Goal: Information Seeking & Learning: Check status

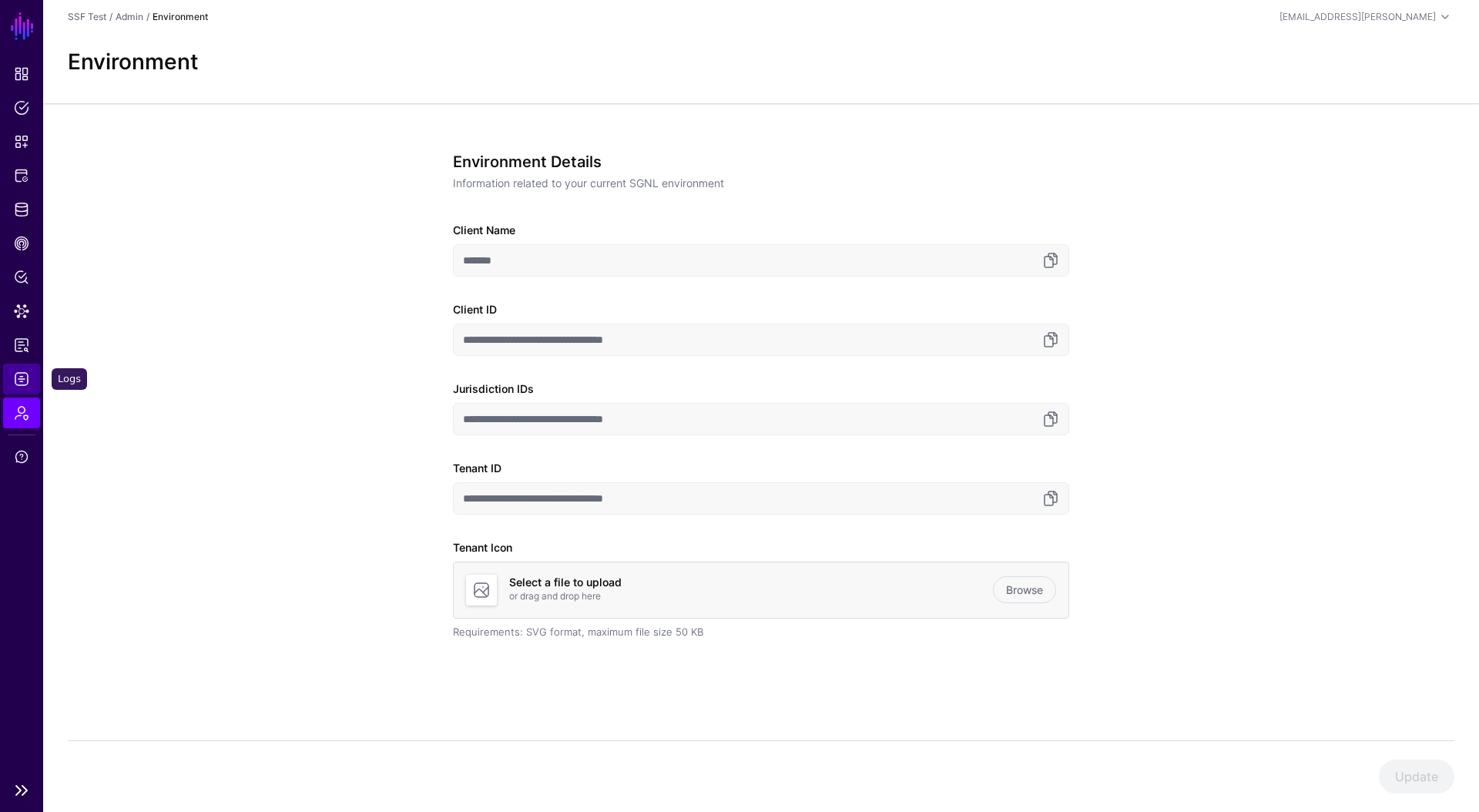
click at [25, 378] on span "Logs" at bounding box center [22, 379] width 16 height 15
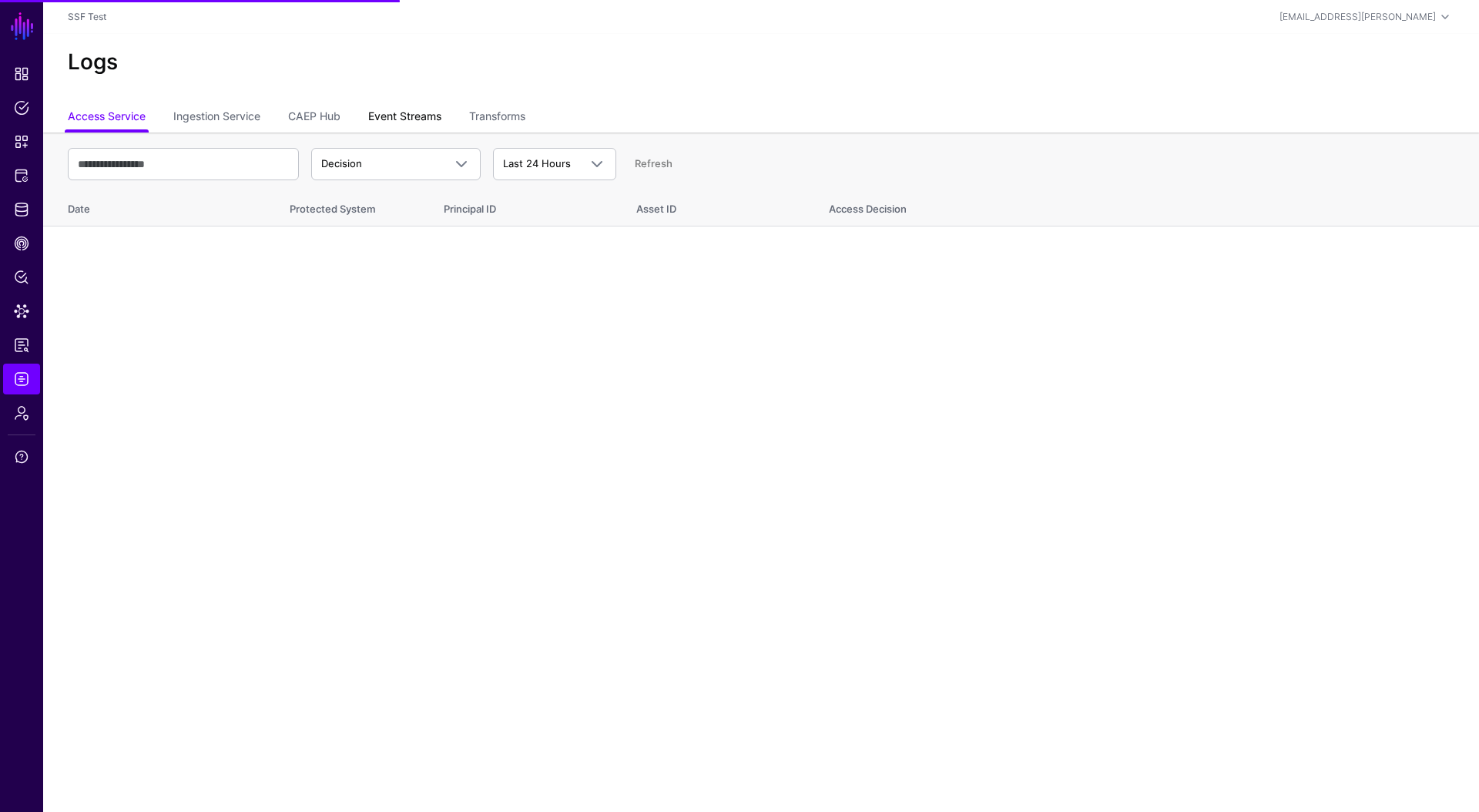
click at [388, 113] on link "Event Streams" at bounding box center [404, 118] width 73 height 29
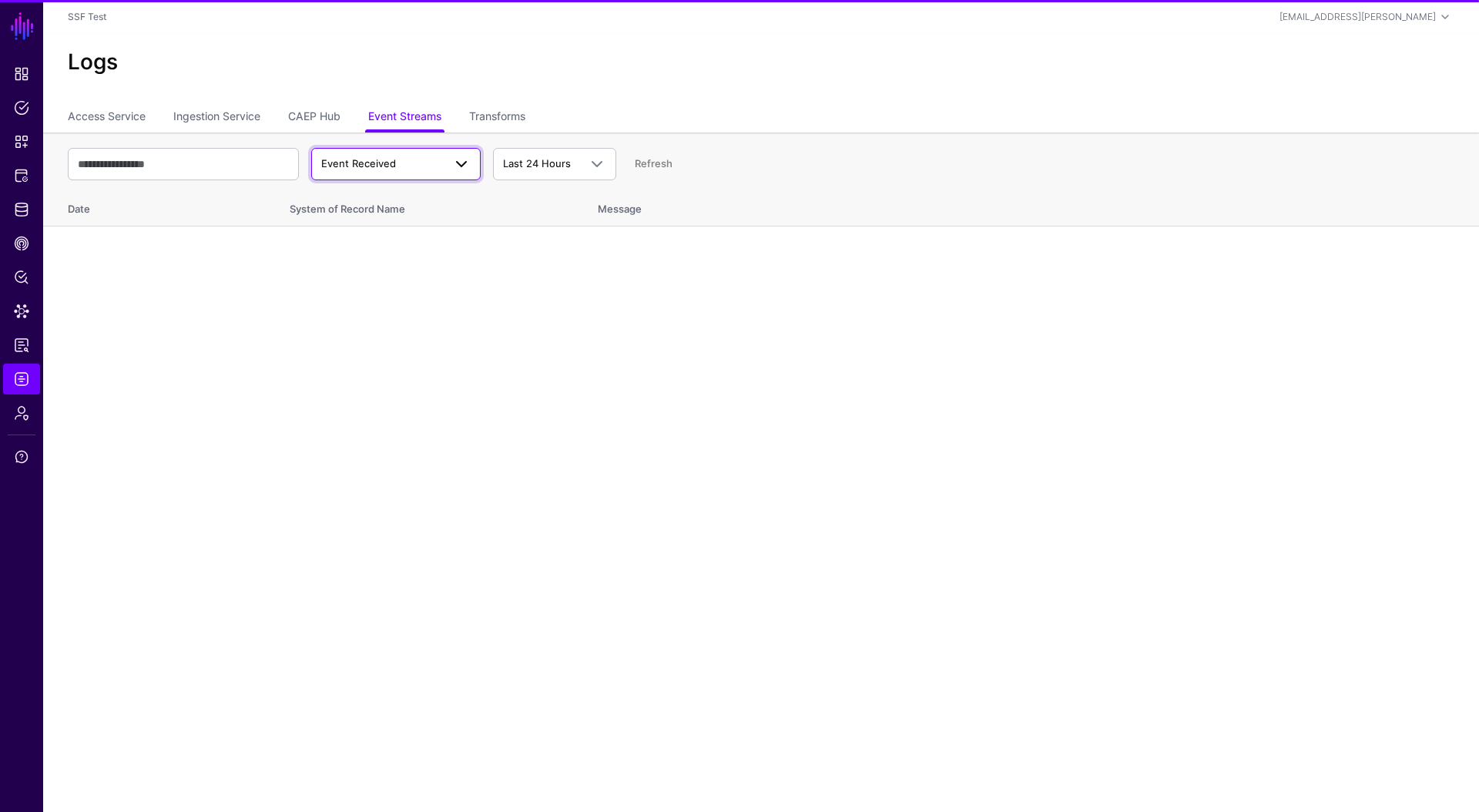
click at [404, 163] on span "Event Received" at bounding box center [382, 164] width 121 height 15
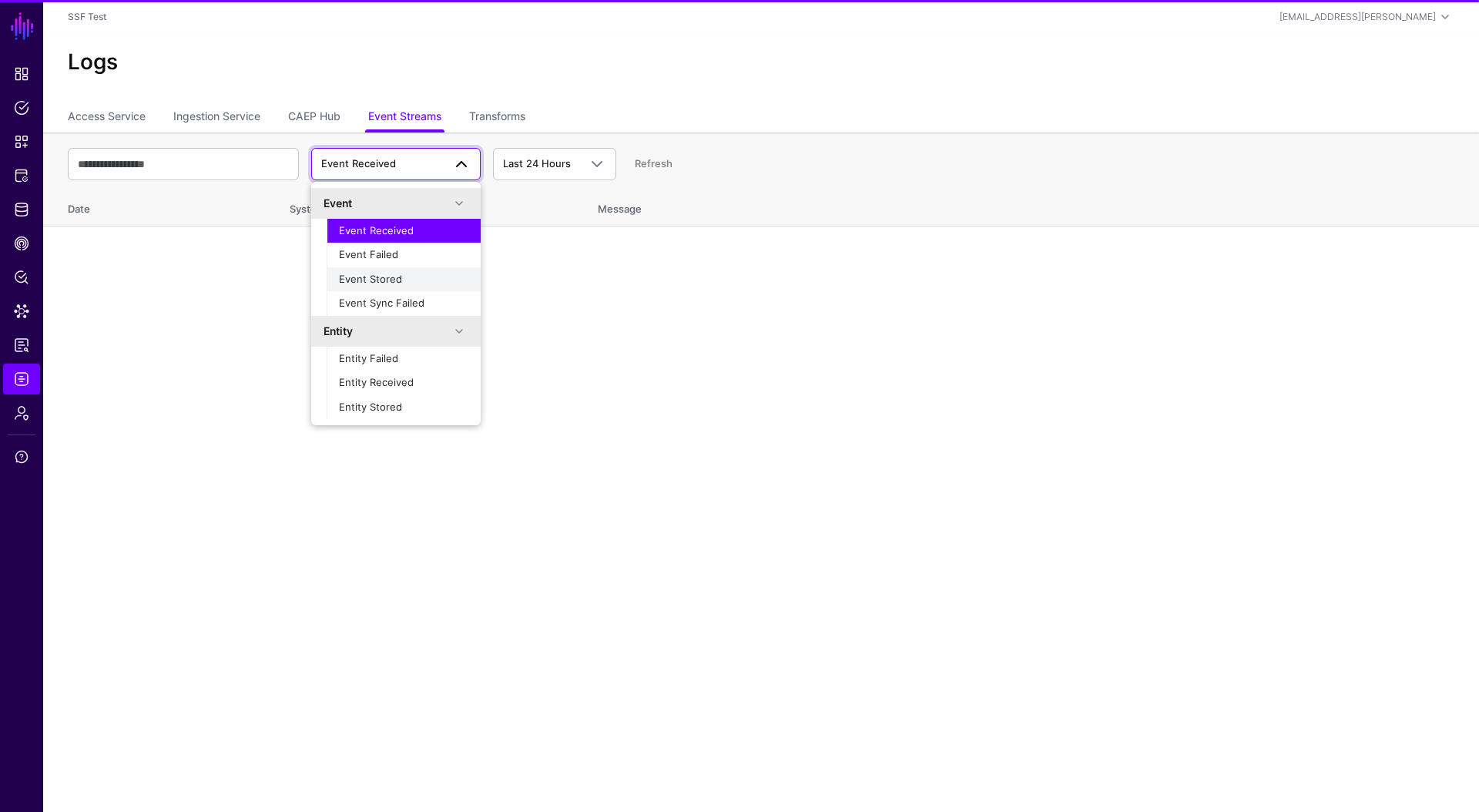
click at [390, 276] on span "Event Stored" at bounding box center [370, 279] width 63 height 12
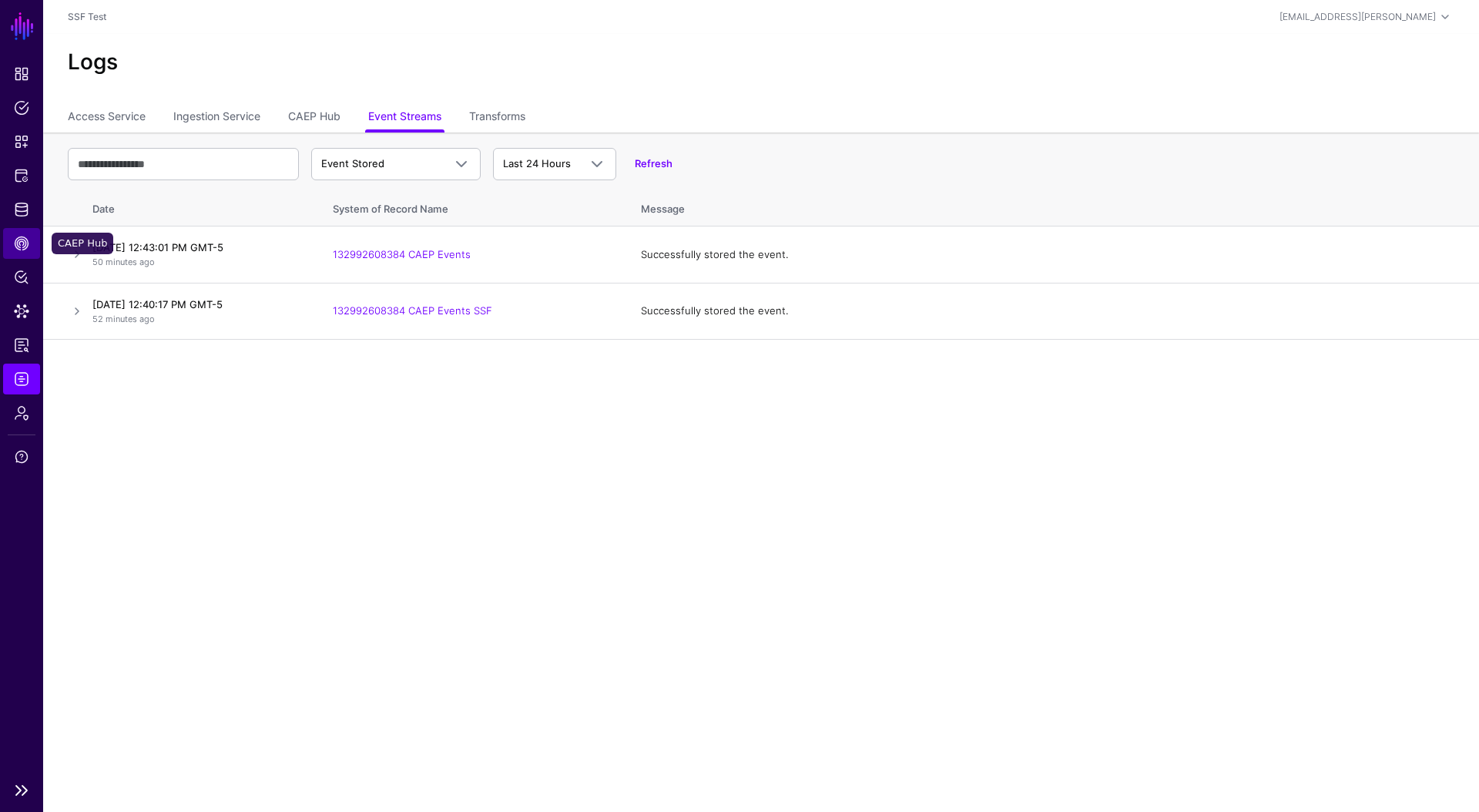
click at [17, 248] on span "CAEP Hub" at bounding box center [22, 244] width 16 height 15
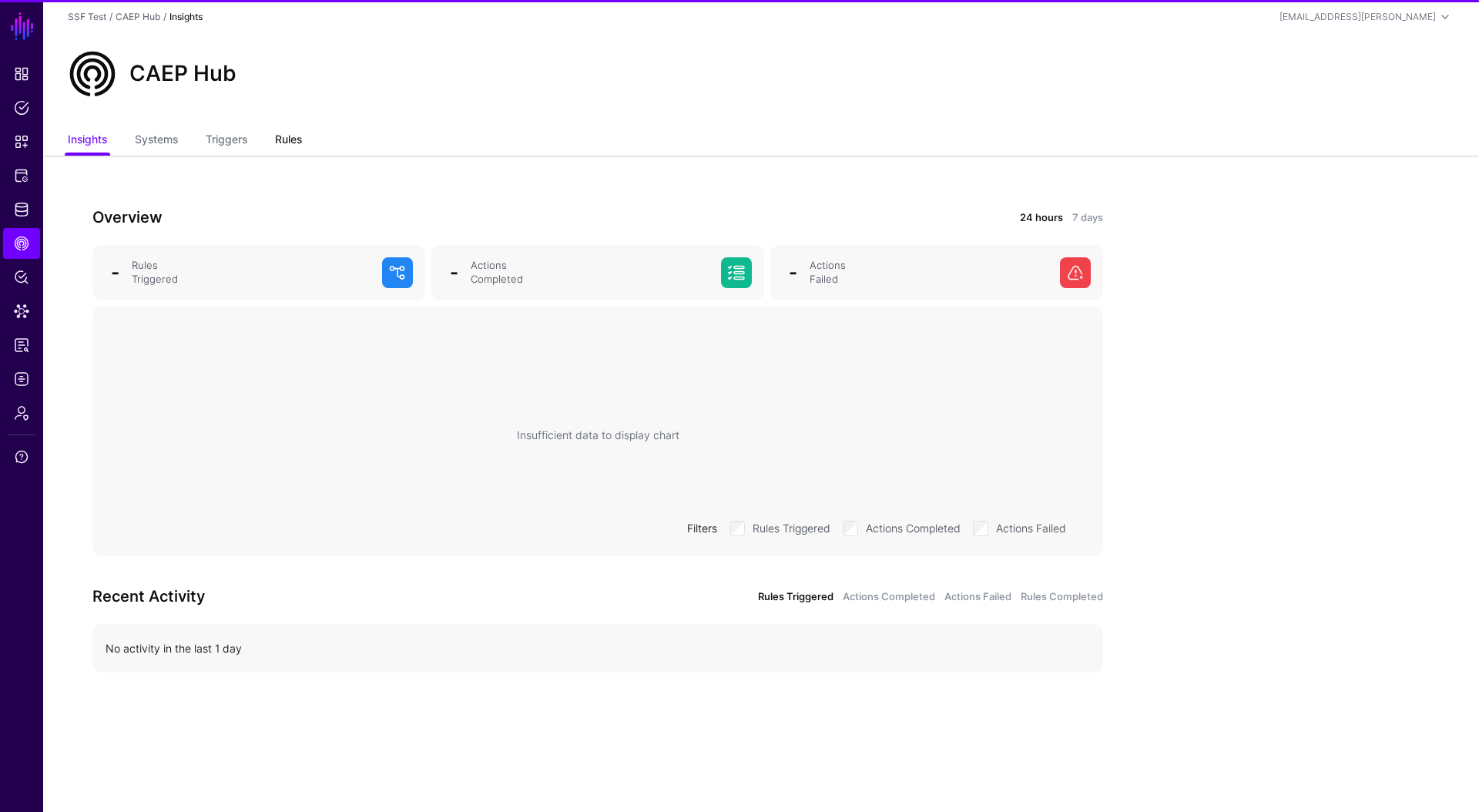
click at [298, 144] on link "Rules" at bounding box center [288, 141] width 27 height 29
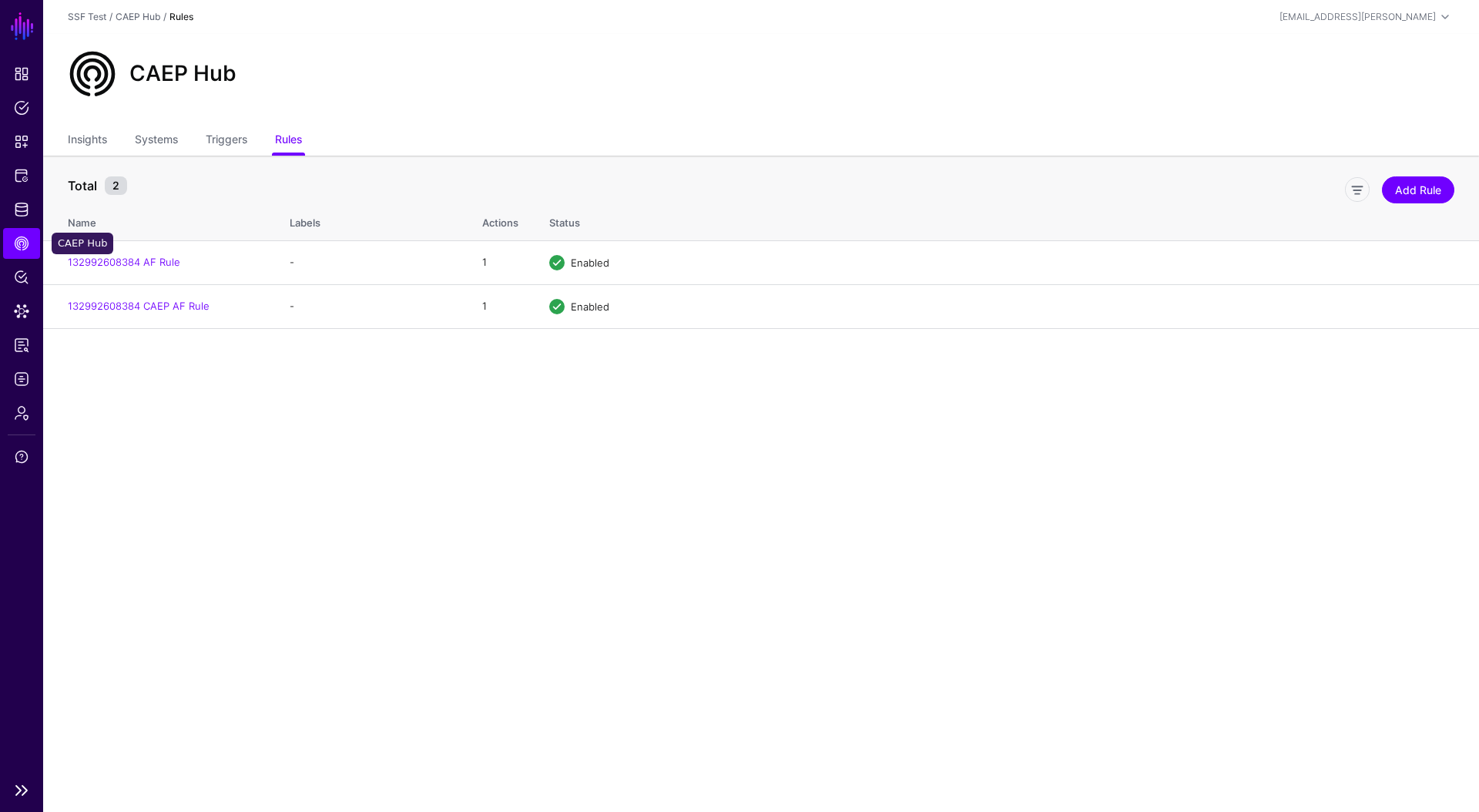
click at [16, 254] on link "CAEP Hub" at bounding box center [22, 244] width 37 height 31
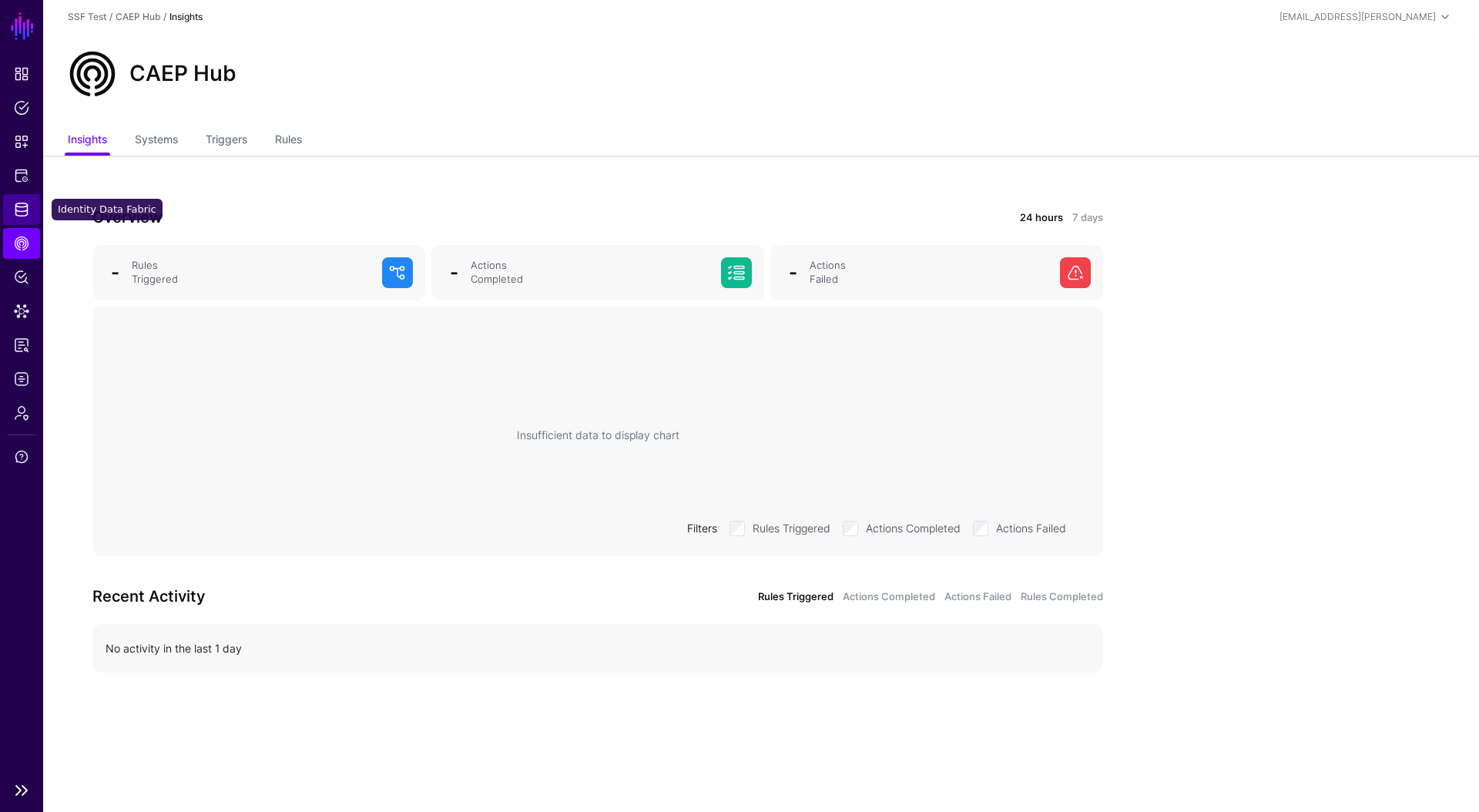
click at [14, 202] on span "Identity Data Fabric" at bounding box center [22, 209] width 16 height 15
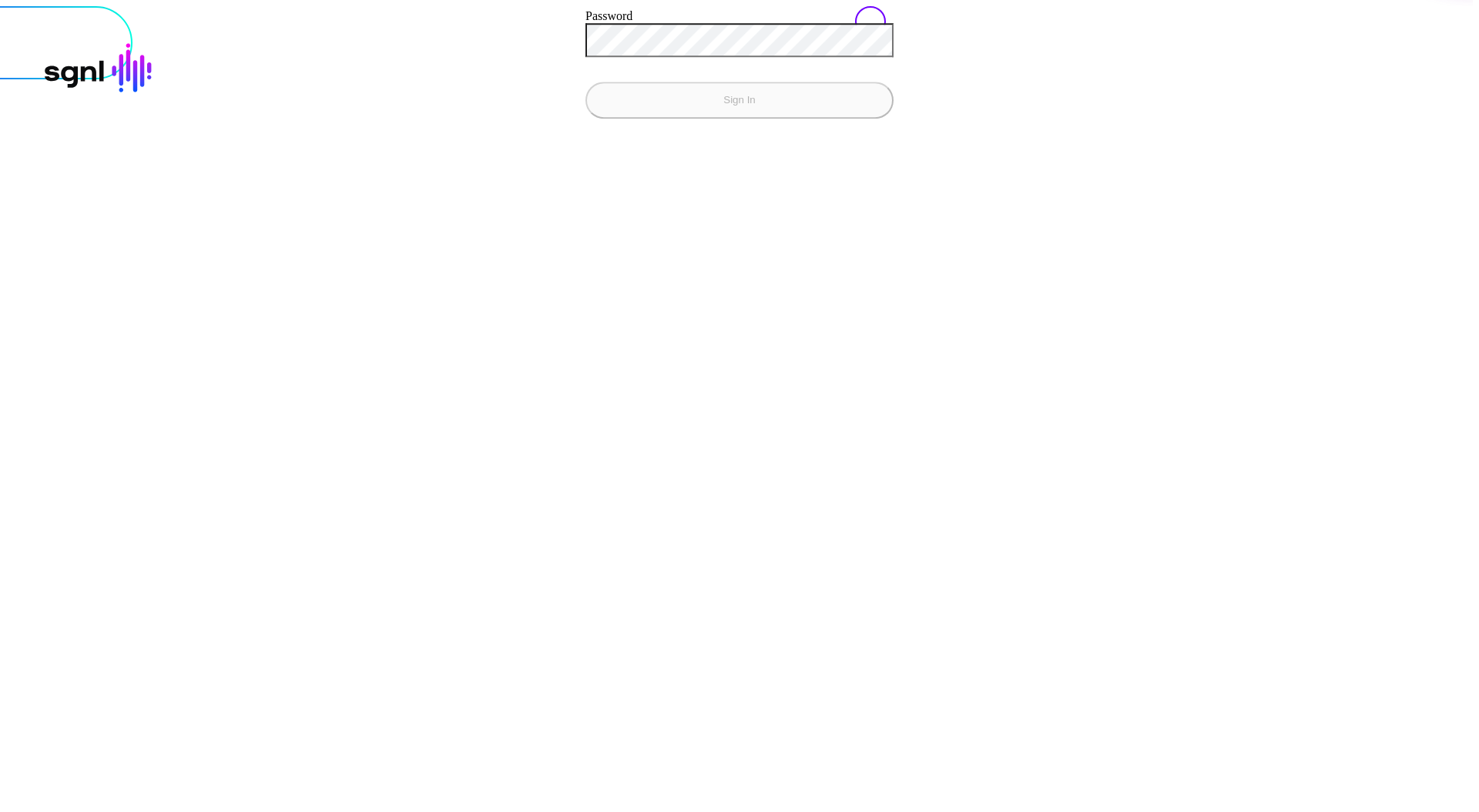
type input "**********"
click at [586, 82] on button "Sign In" at bounding box center [740, 100] width 308 height 37
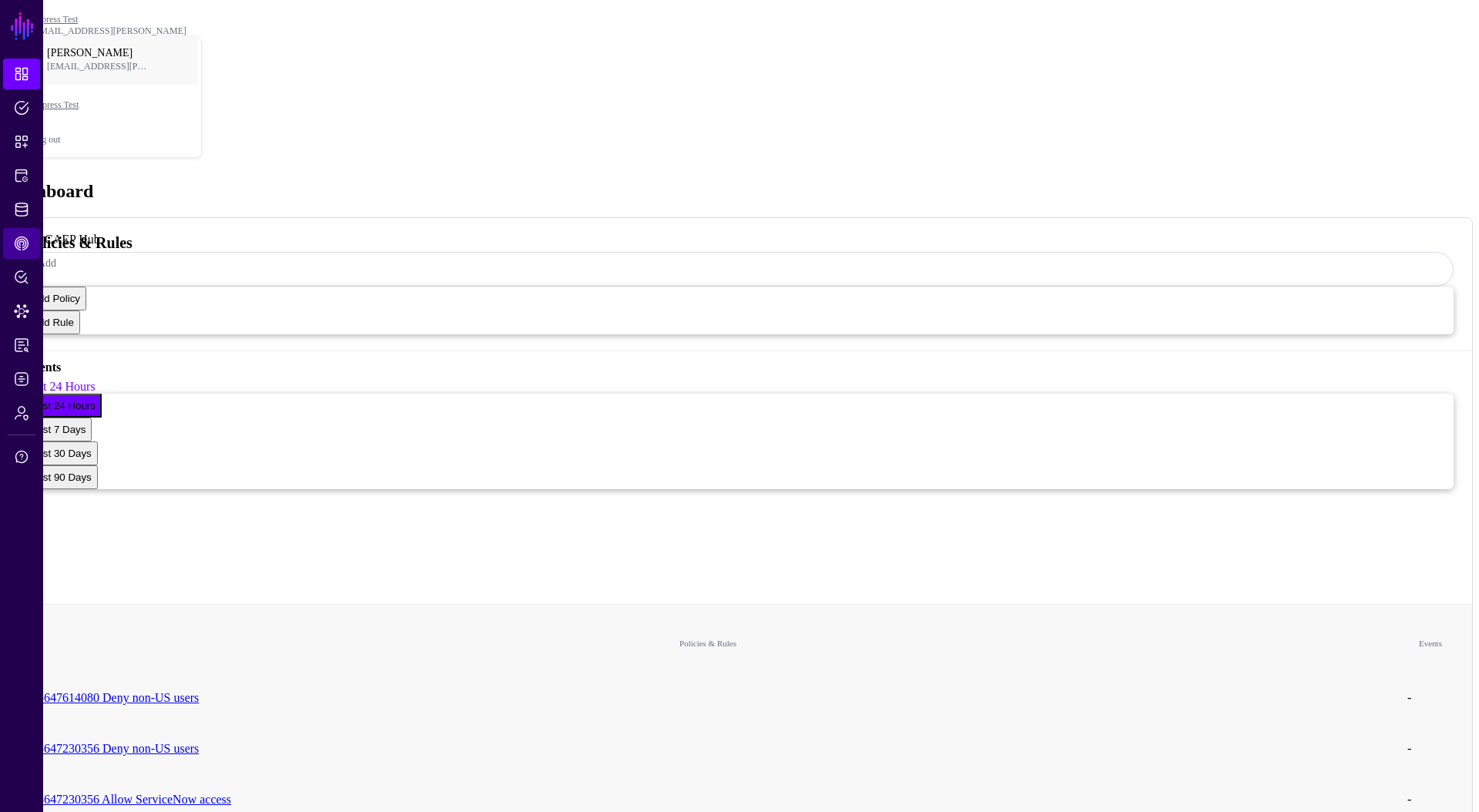
click at [20, 238] on span "CAEP Hub" at bounding box center [22, 244] width 16 height 15
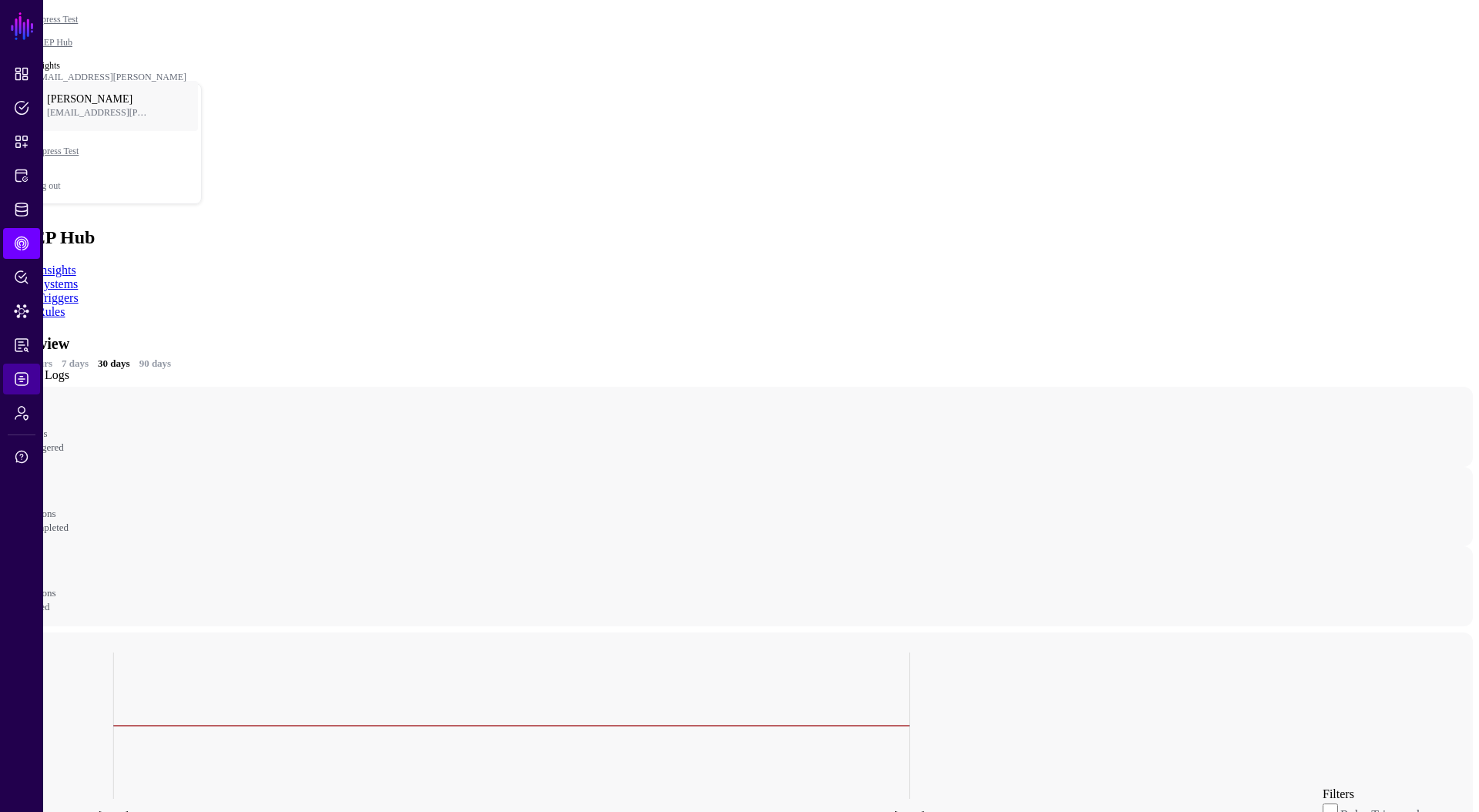
click at [14, 380] on span "Logs" at bounding box center [22, 379] width 16 height 15
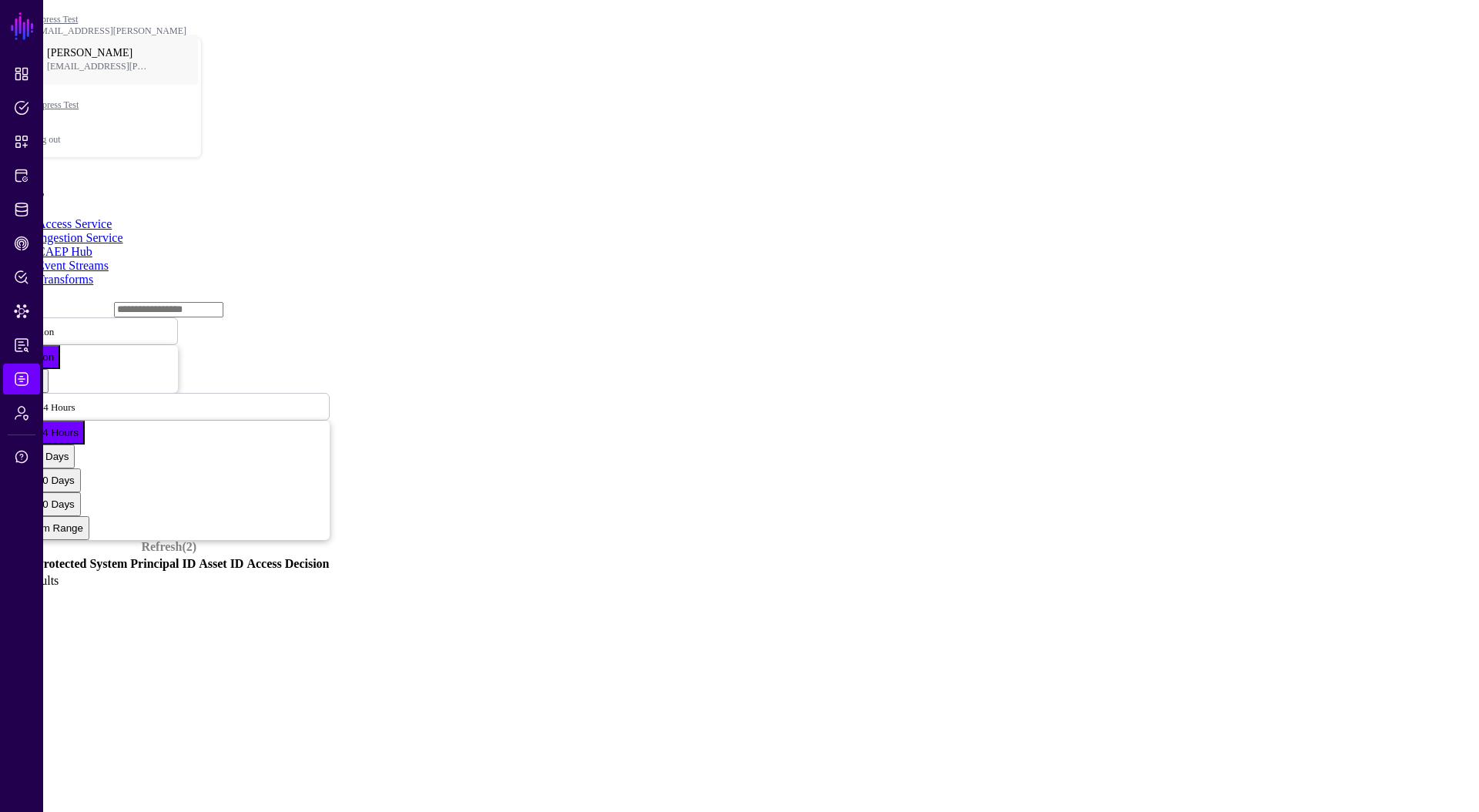
click at [109, 258] on link "Event Streams" at bounding box center [72, 264] width 71 height 13
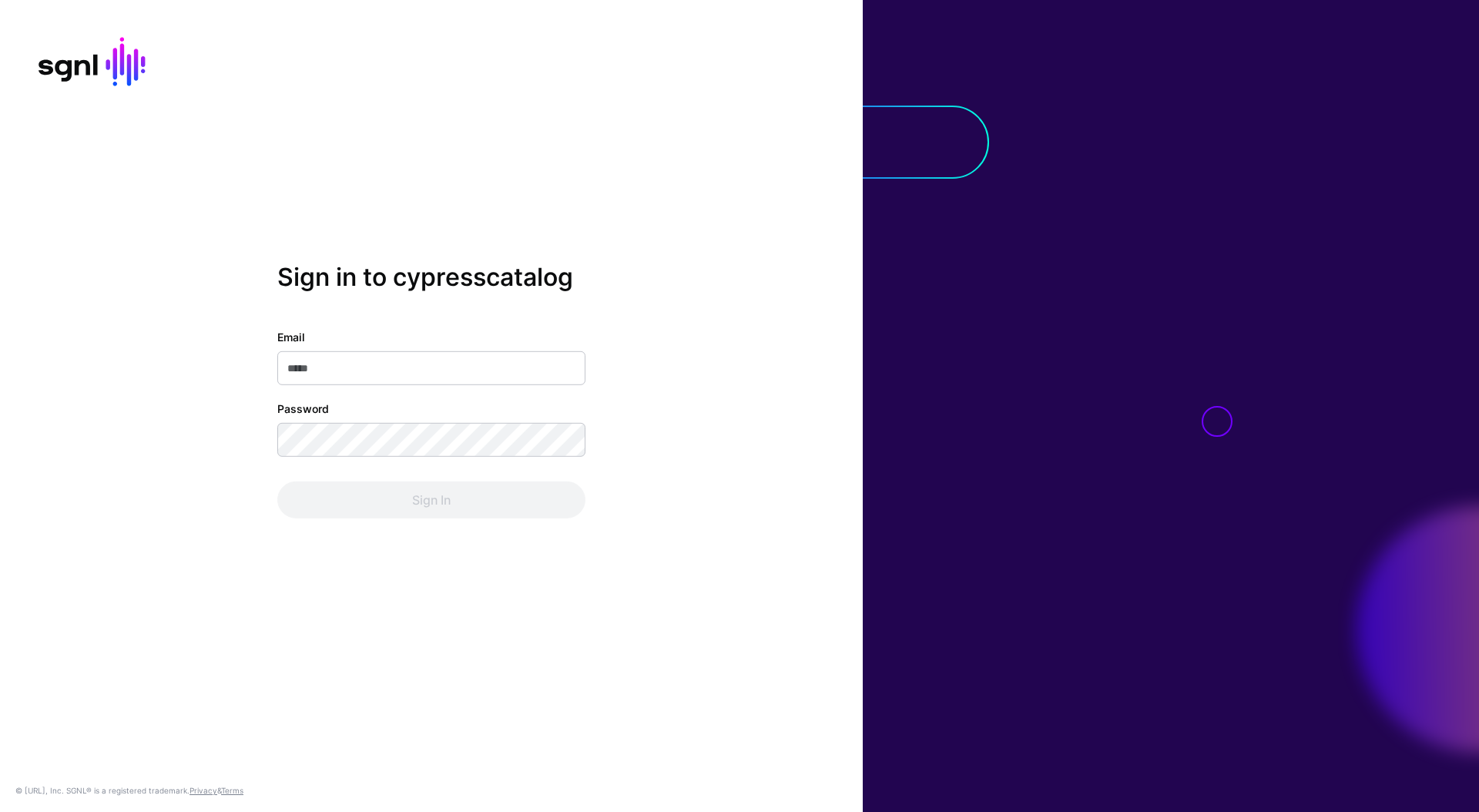
click at [406, 373] on input "Email" at bounding box center [432, 368] width 308 height 34
type input "**********"
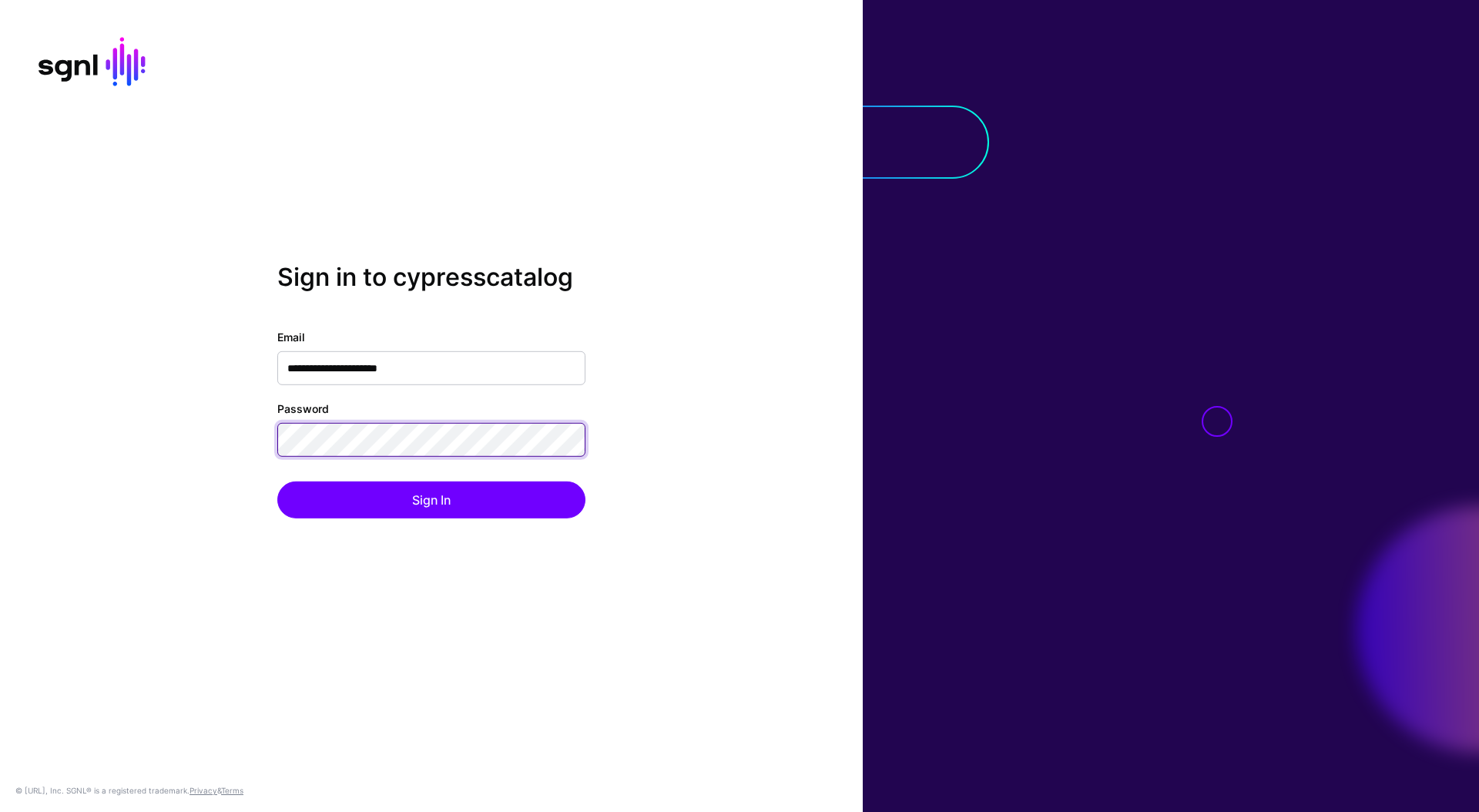
click at [277, 481] on button "Sign In" at bounding box center [432, 499] width 308 height 37
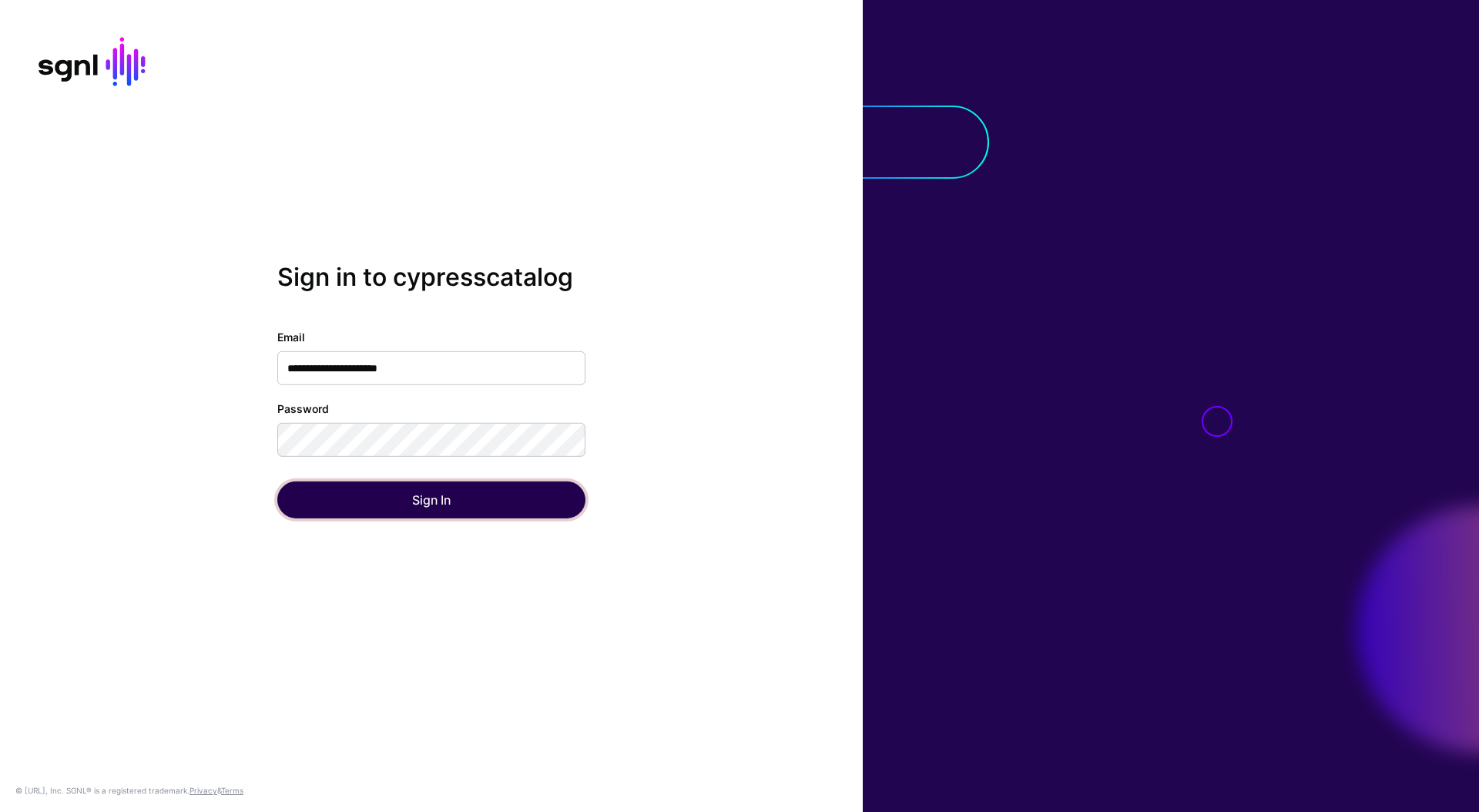
click at [467, 492] on button "Sign In" at bounding box center [432, 499] width 308 height 37
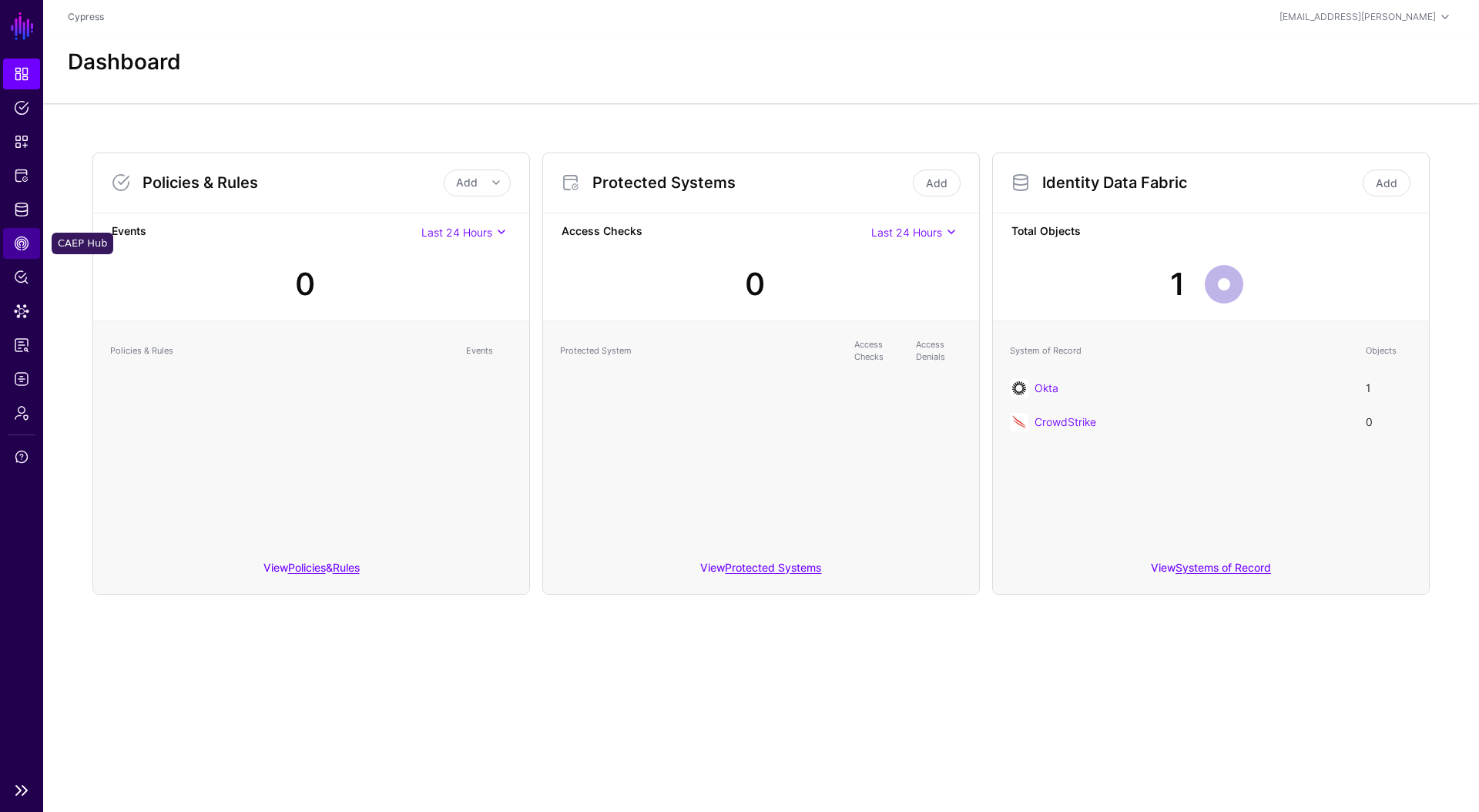
click at [25, 251] on link "CAEP Hub" at bounding box center [22, 244] width 37 height 31
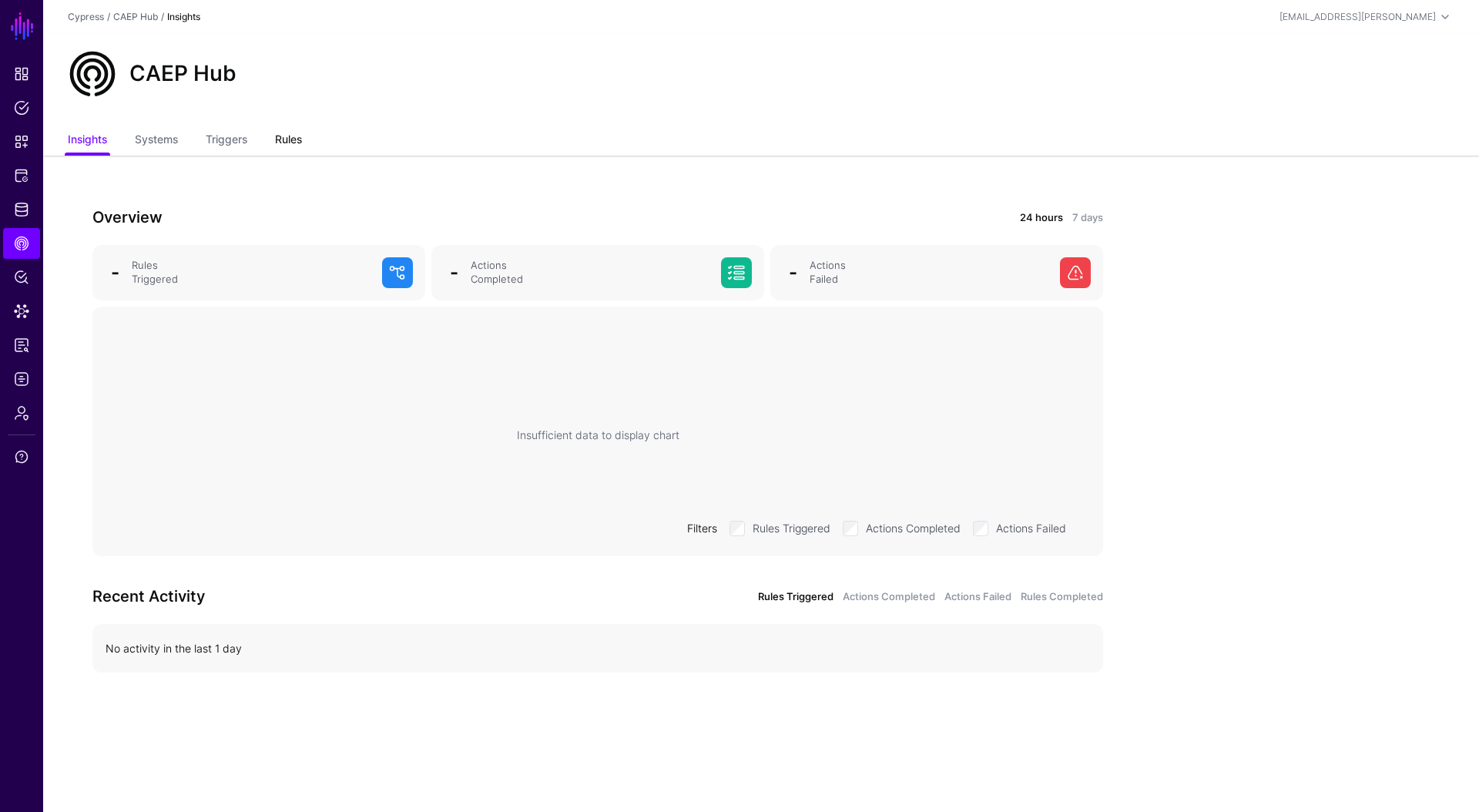
click at [281, 146] on link "Rules" at bounding box center [288, 141] width 27 height 29
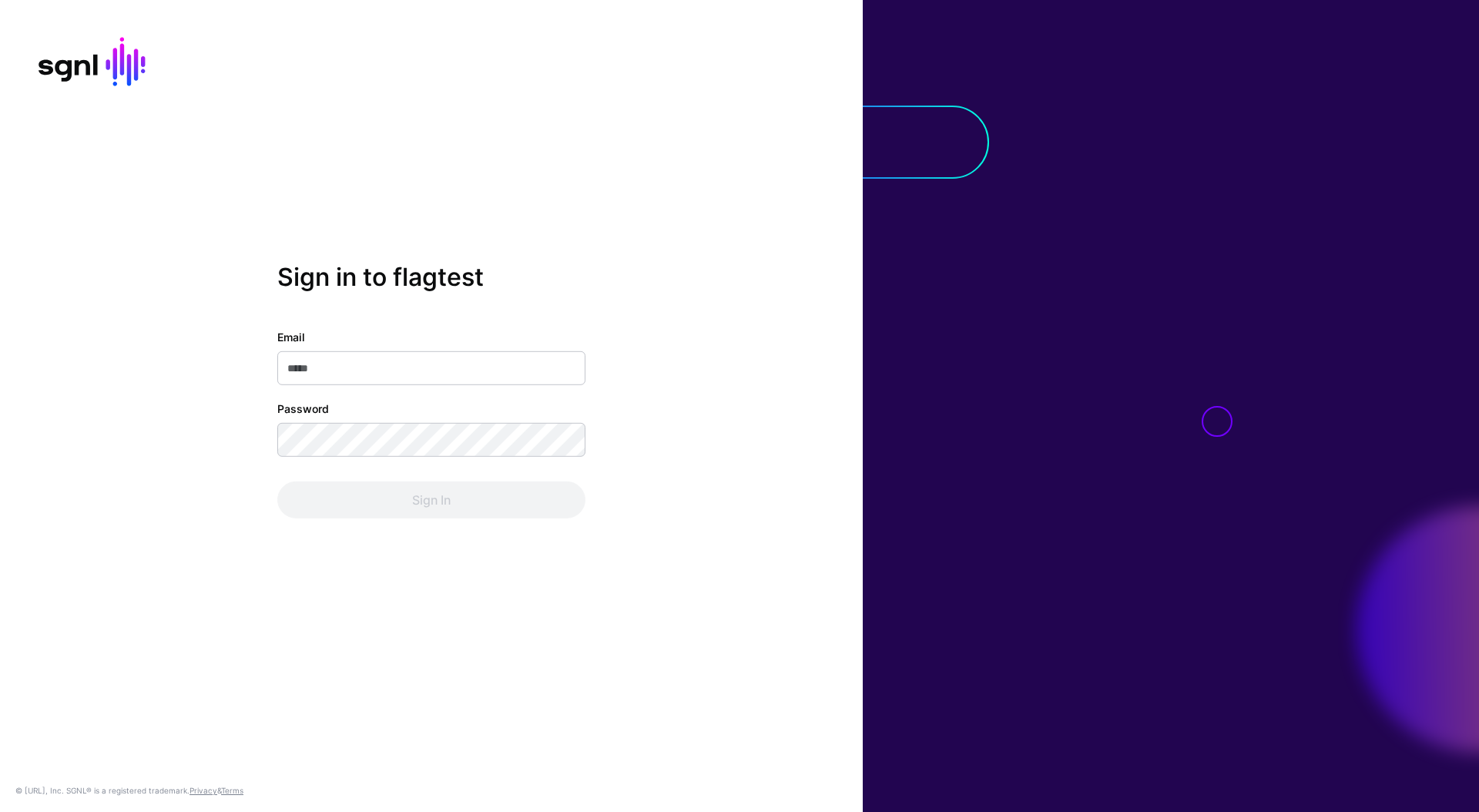
click at [450, 381] on input "Email" at bounding box center [432, 368] width 308 height 34
type input "**********"
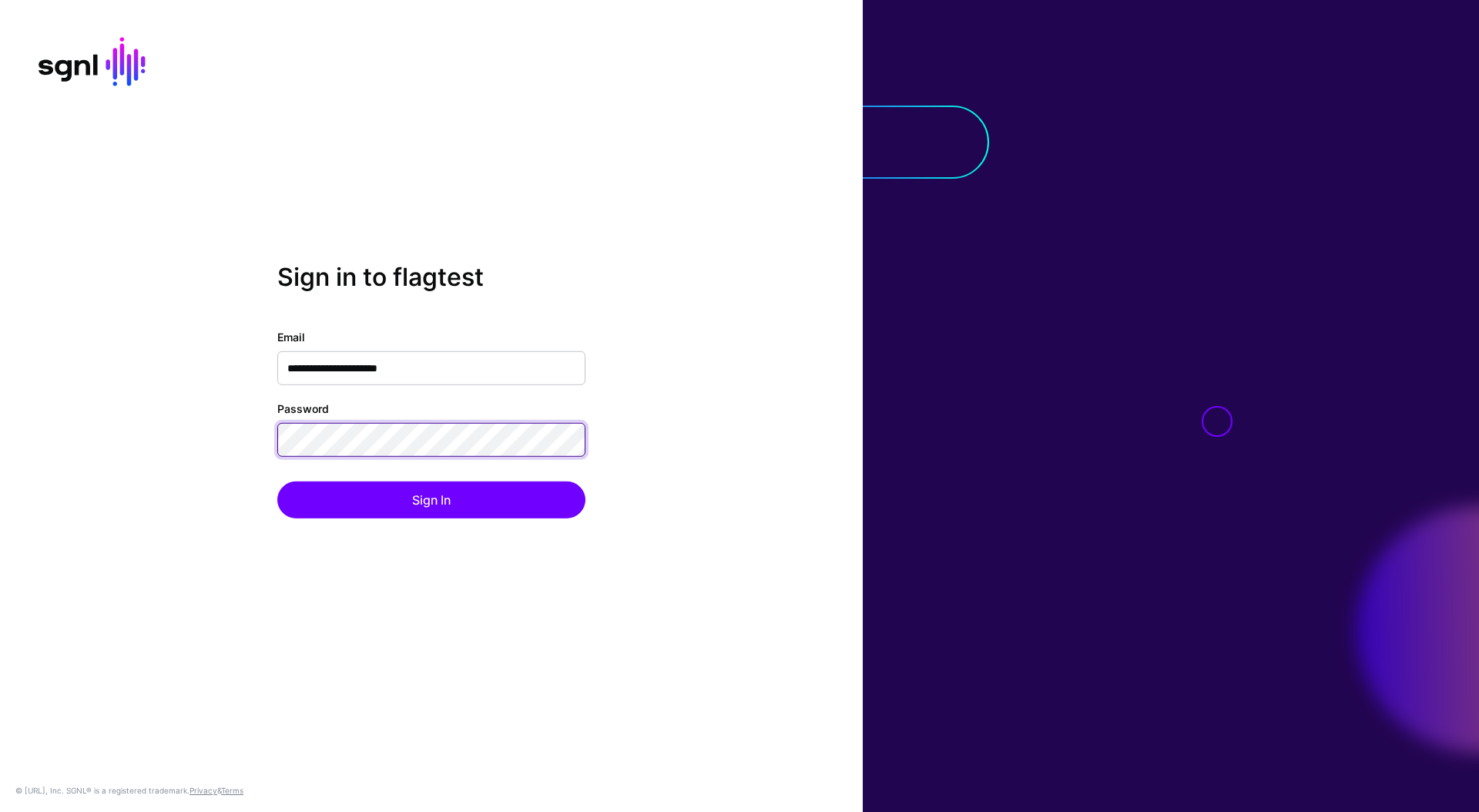
click at [277, 481] on button "Sign In" at bounding box center [432, 499] width 308 height 37
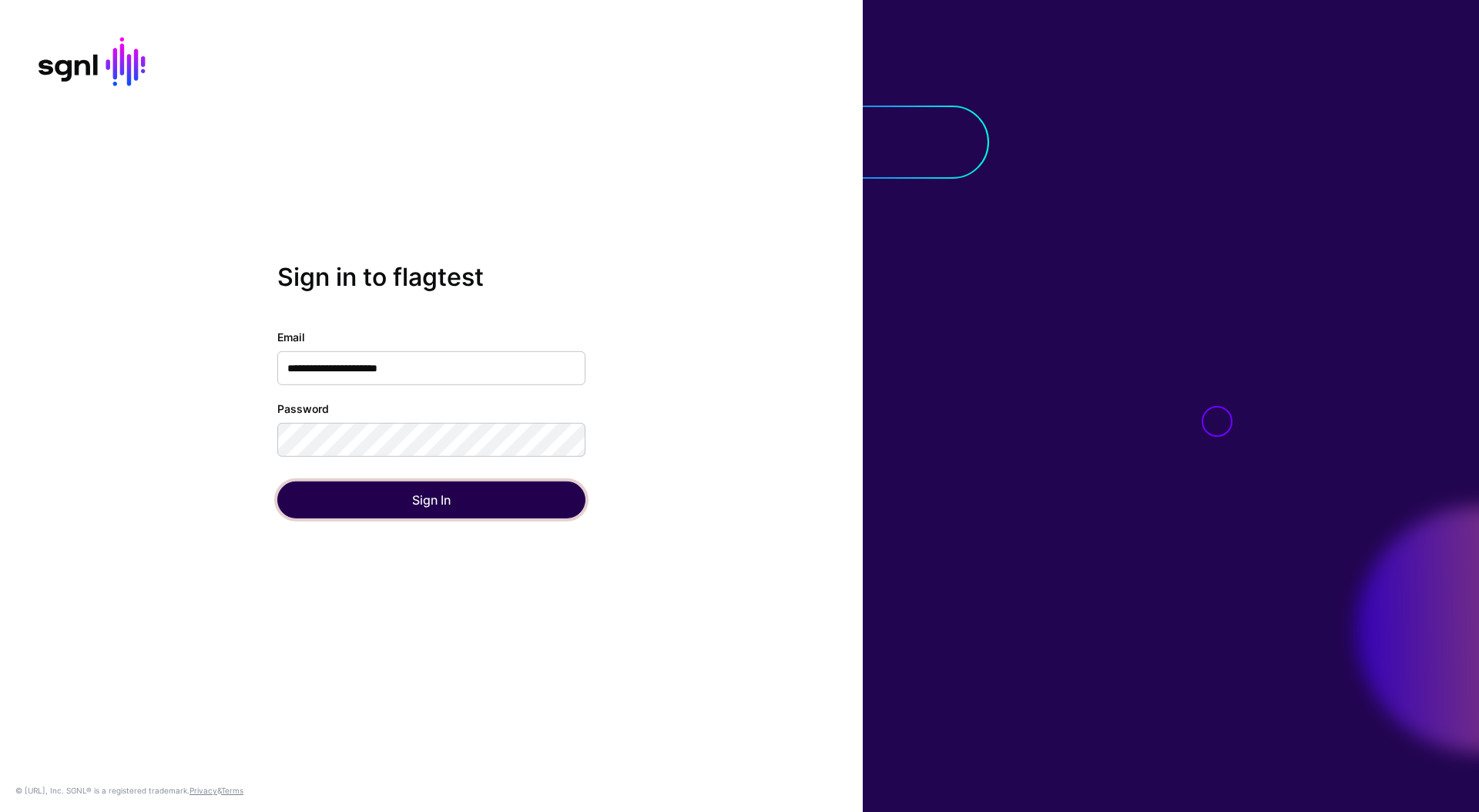
click at [492, 517] on button "Sign In" at bounding box center [432, 499] width 308 height 37
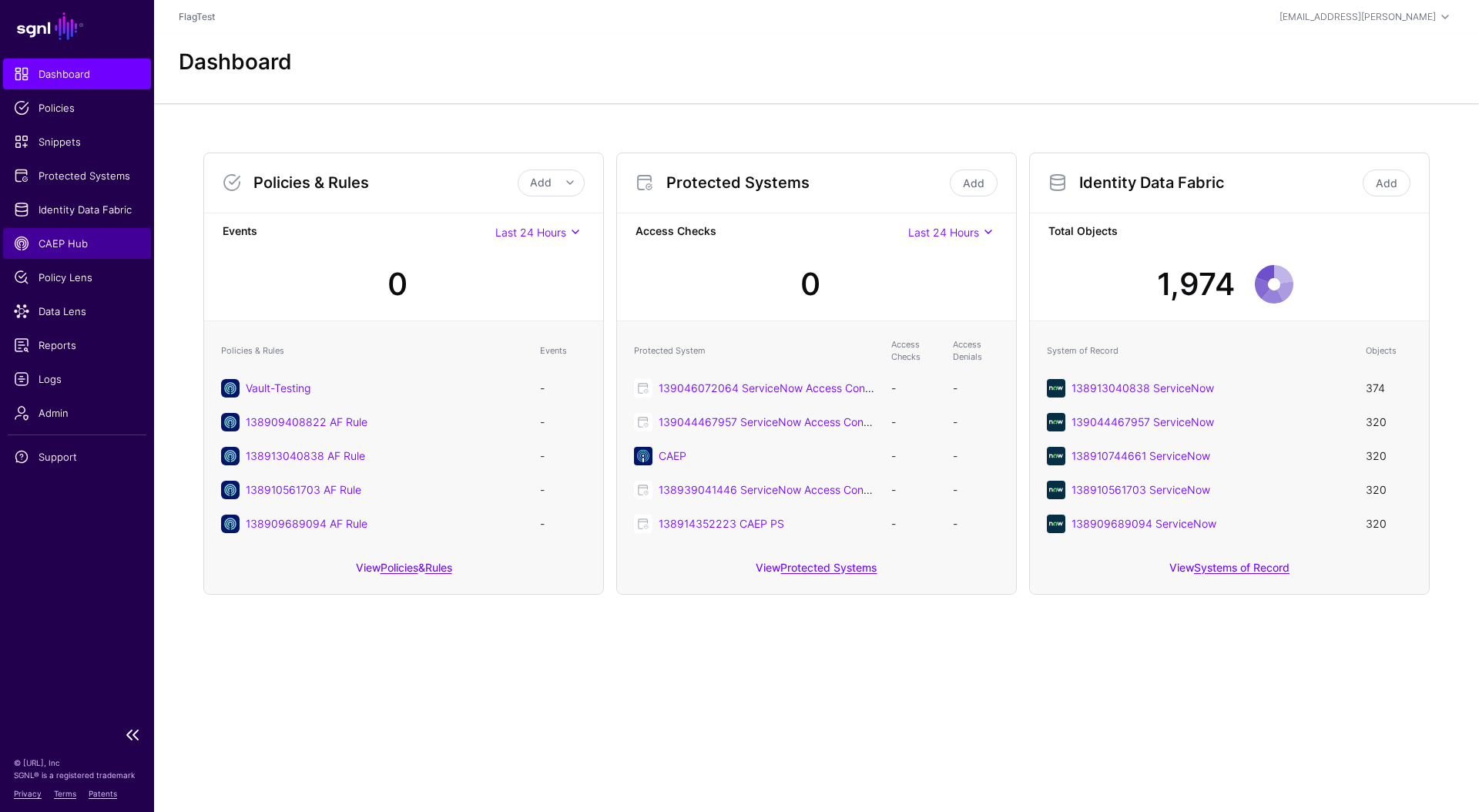
click at [77, 237] on span "CAEP Hub" at bounding box center [77, 244] width 127 height 15
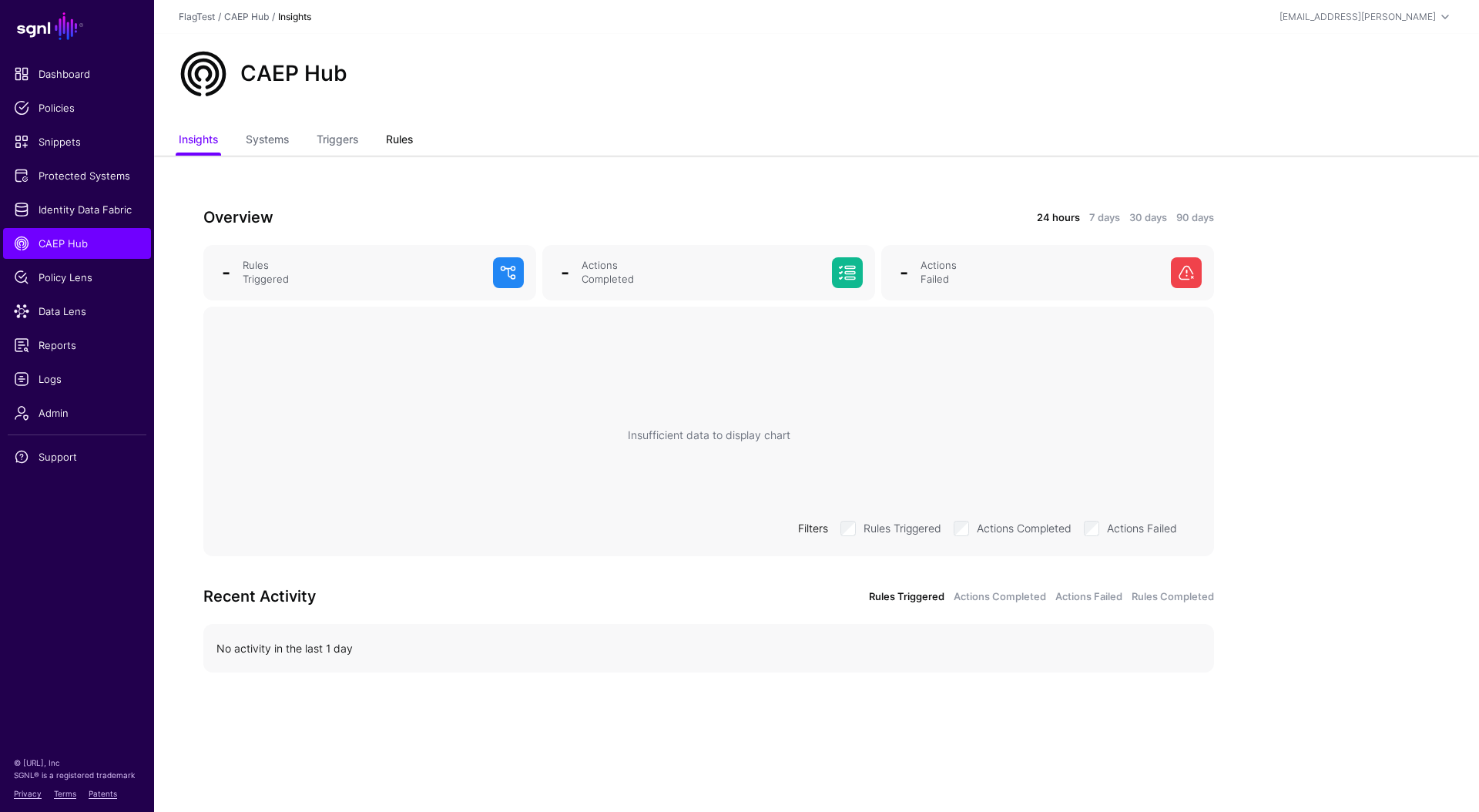
click at [397, 140] on link "Rules" at bounding box center [399, 141] width 27 height 29
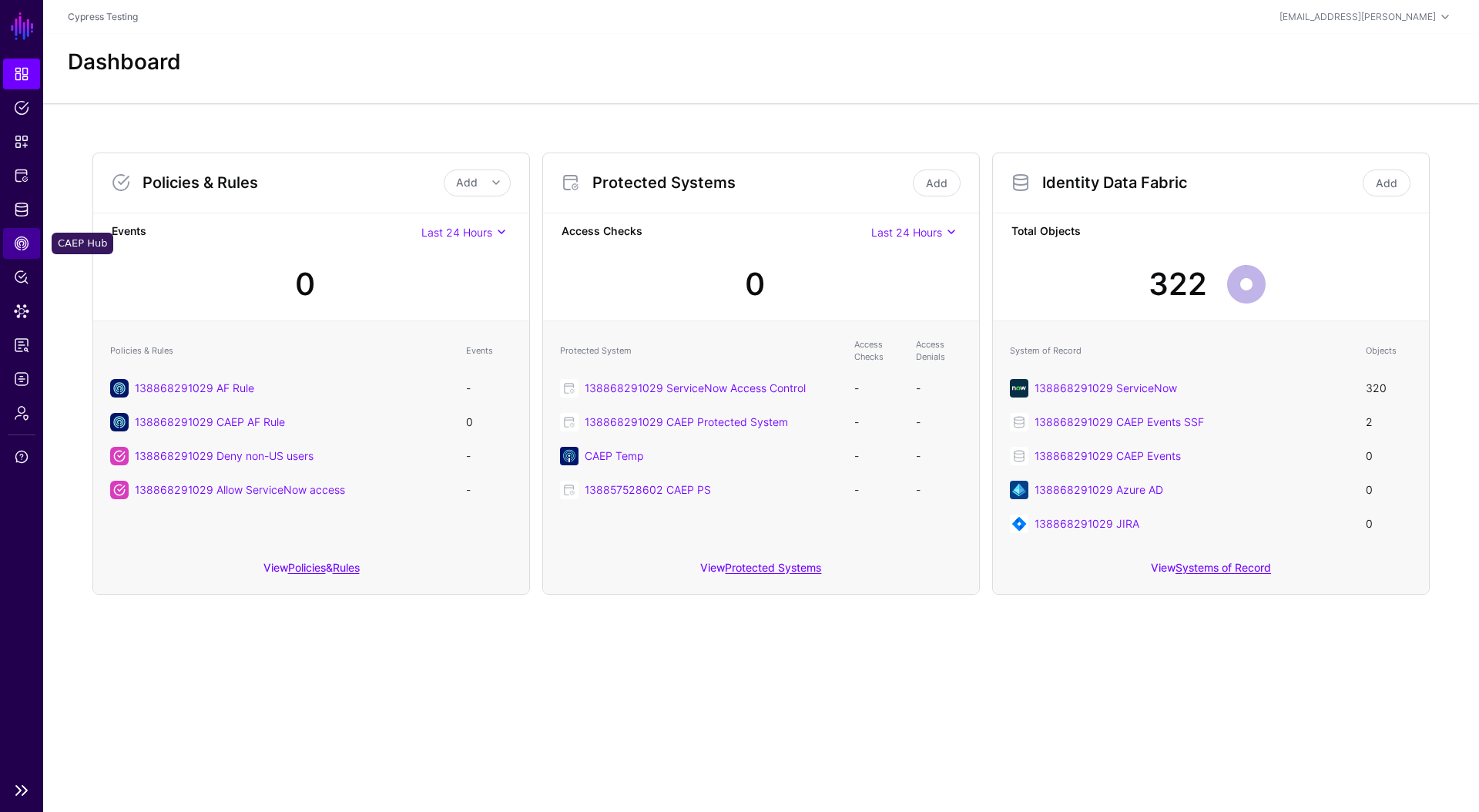
click at [27, 244] on span "CAEP Hub" at bounding box center [22, 244] width 16 height 15
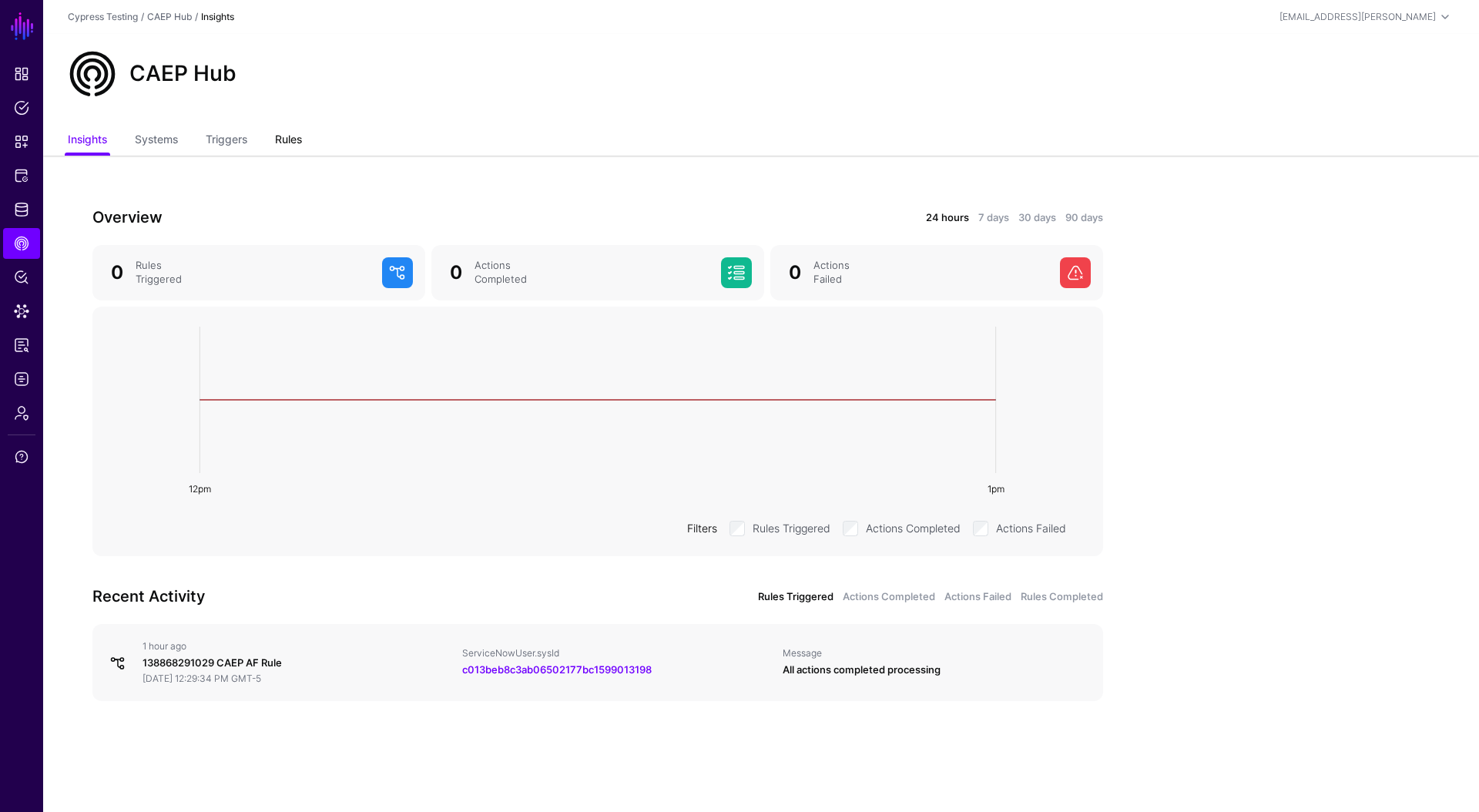
click at [284, 142] on link "Rules" at bounding box center [288, 141] width 27 height 29
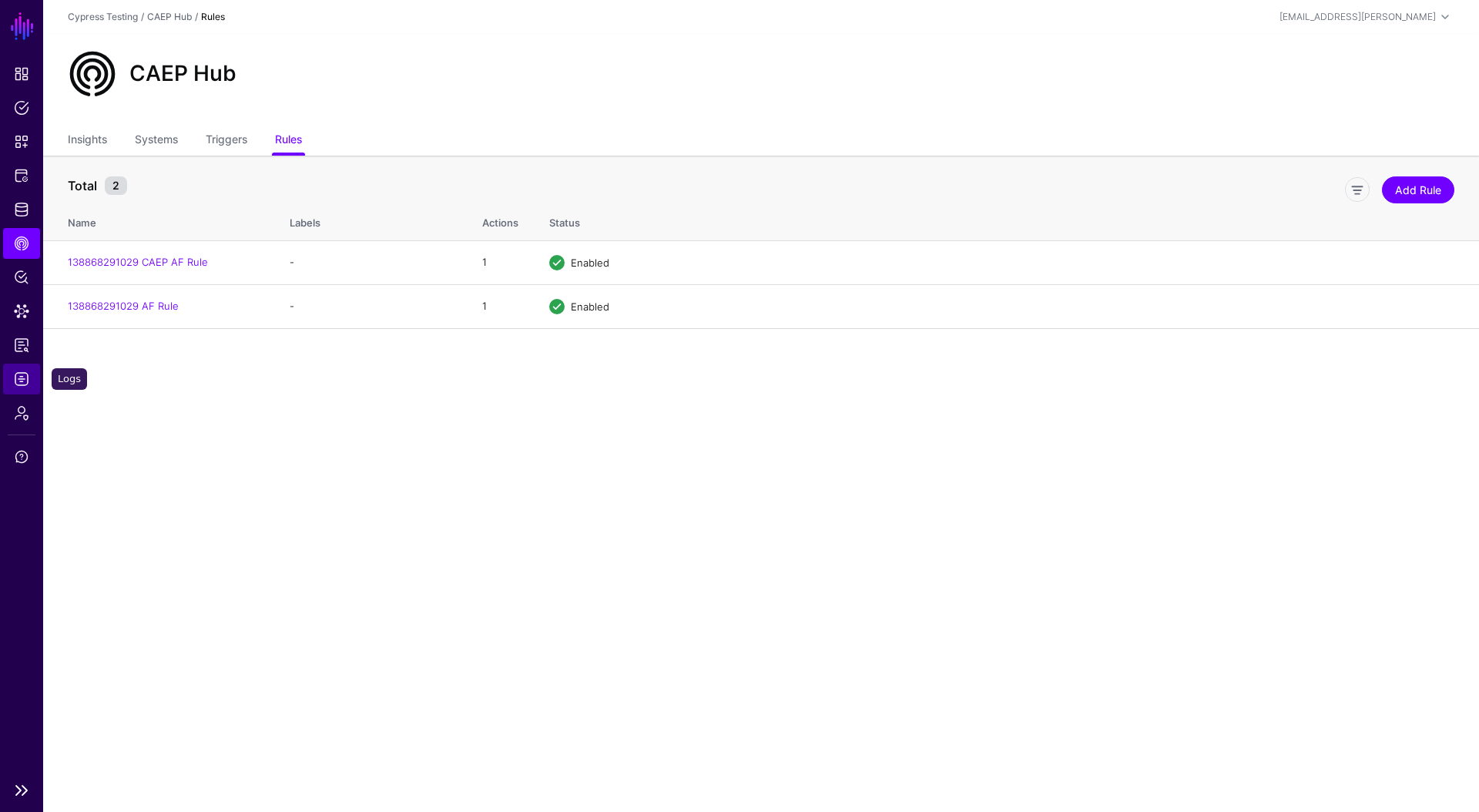
click at [19, 383] on span "Logs" at bounding box center [22, 379] width 16 height 15
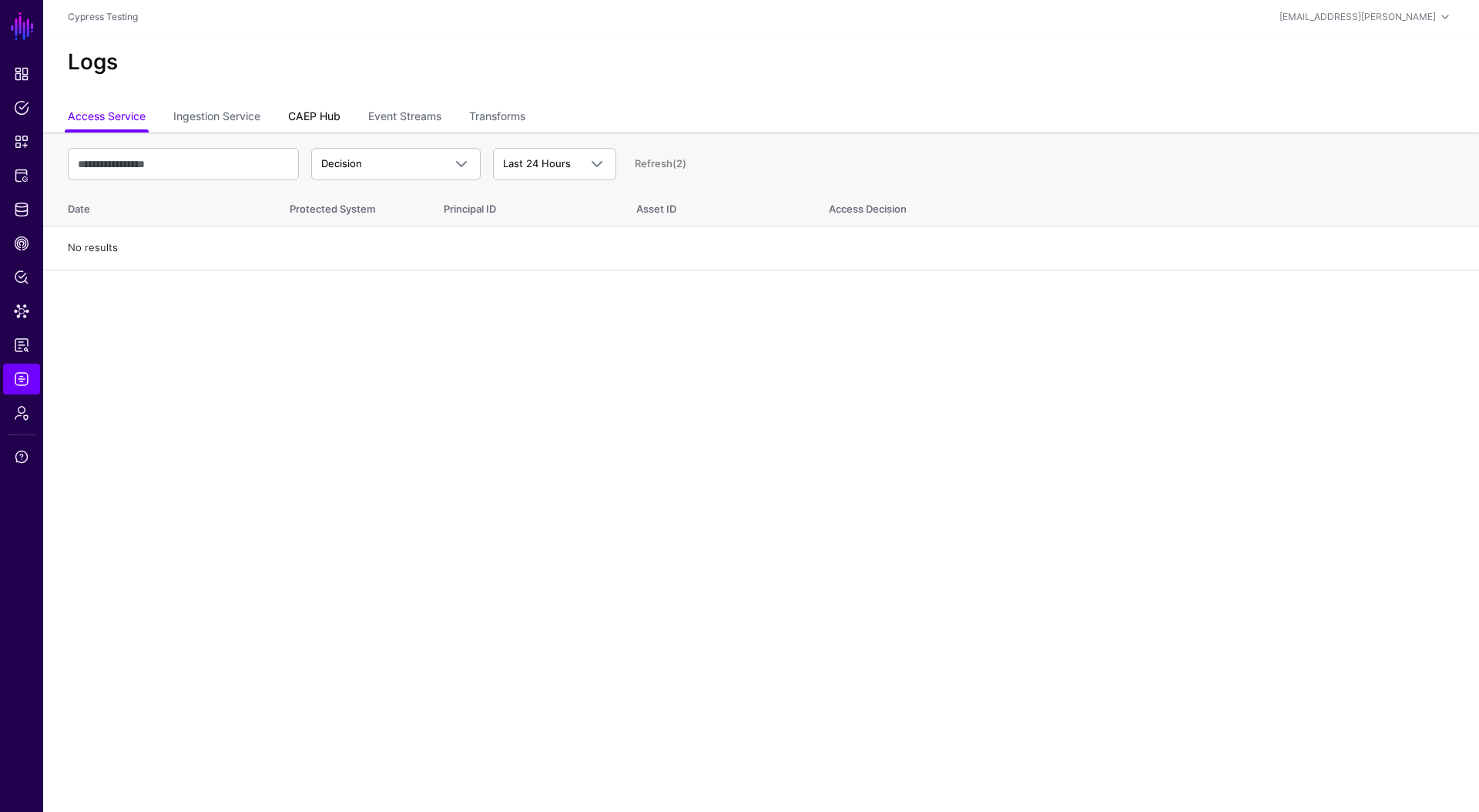
click at [329, 121] on link "CAEP Hub" at bounding box center [314, 118] width 53 height 29
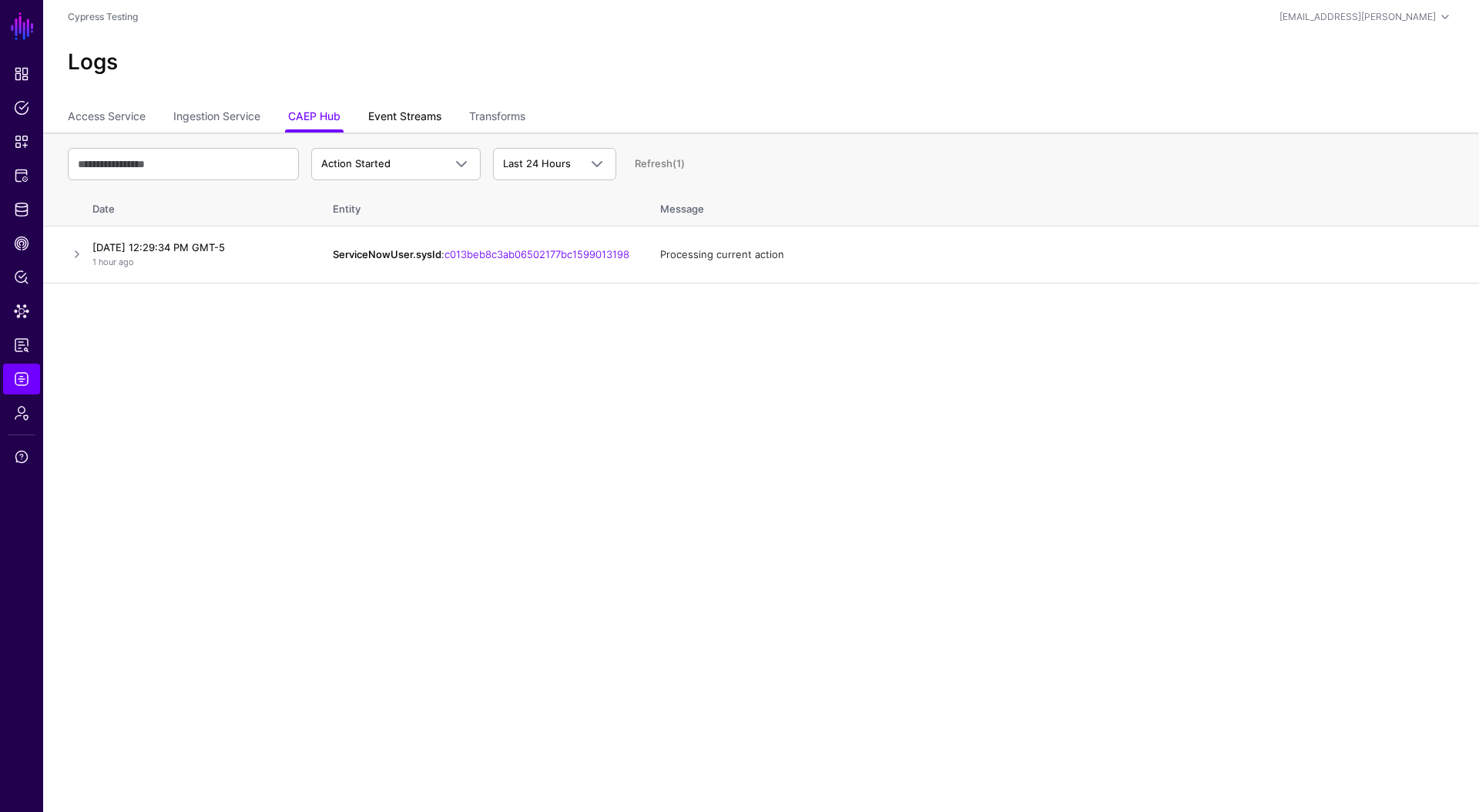
click at [417, 113] on link "Event Streams" at bounding box center [404, 118] width 73 height 29
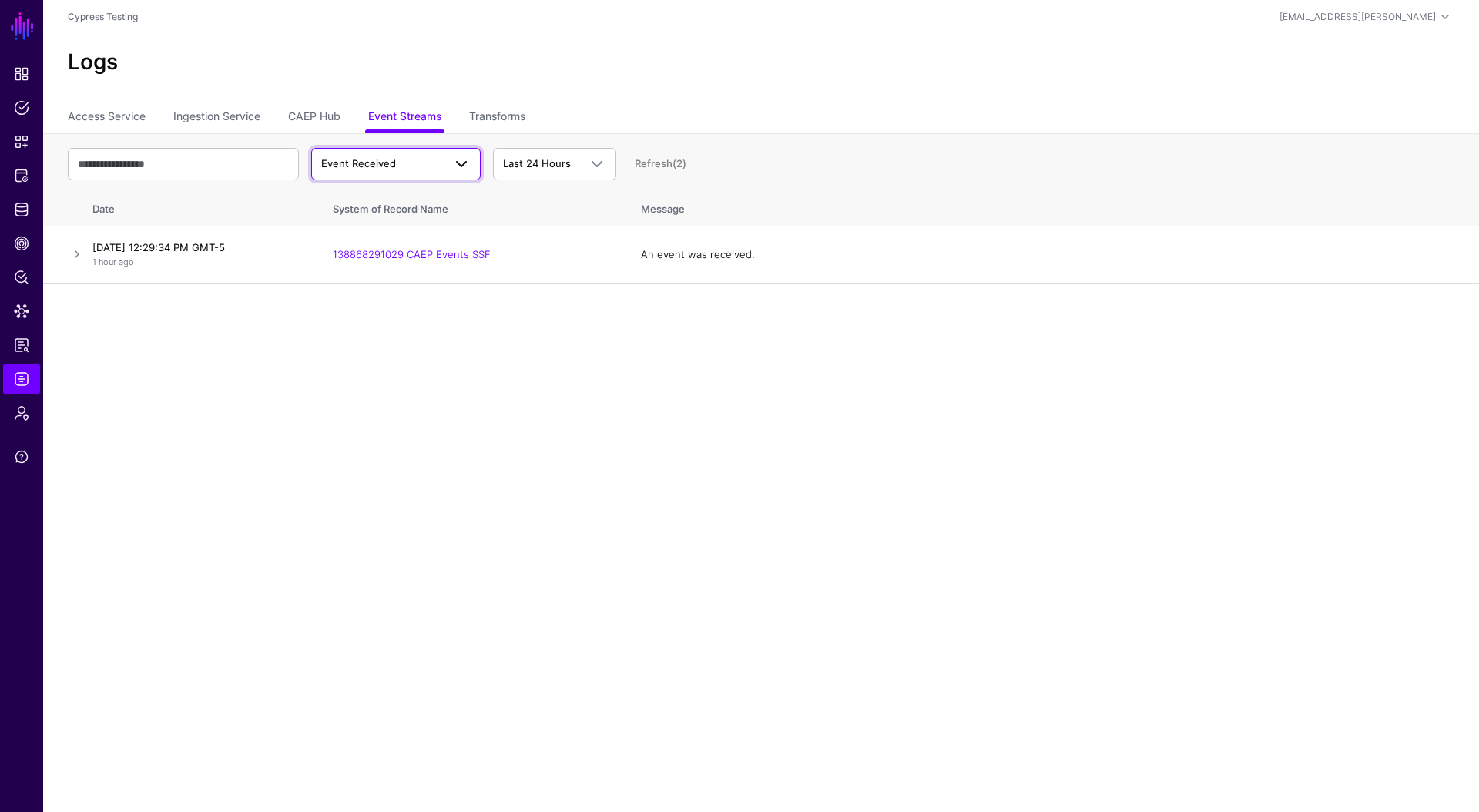
click at [428, 160] on span "Event Received" at bounding box center [382, 164] width 121 height 15
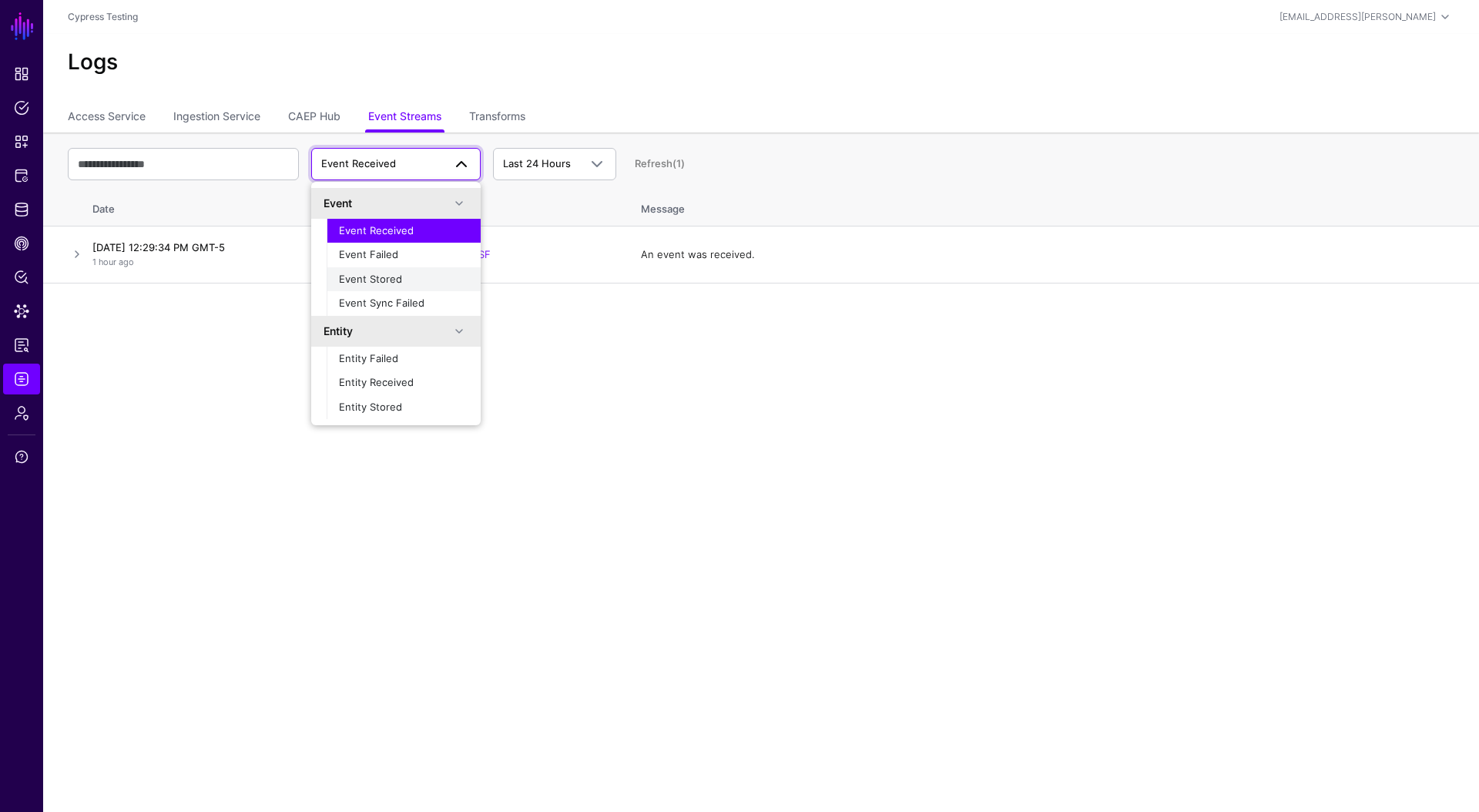
click at [422, 275] on div "Event Stored" at bounding box center [403, 280] width 129 height 15
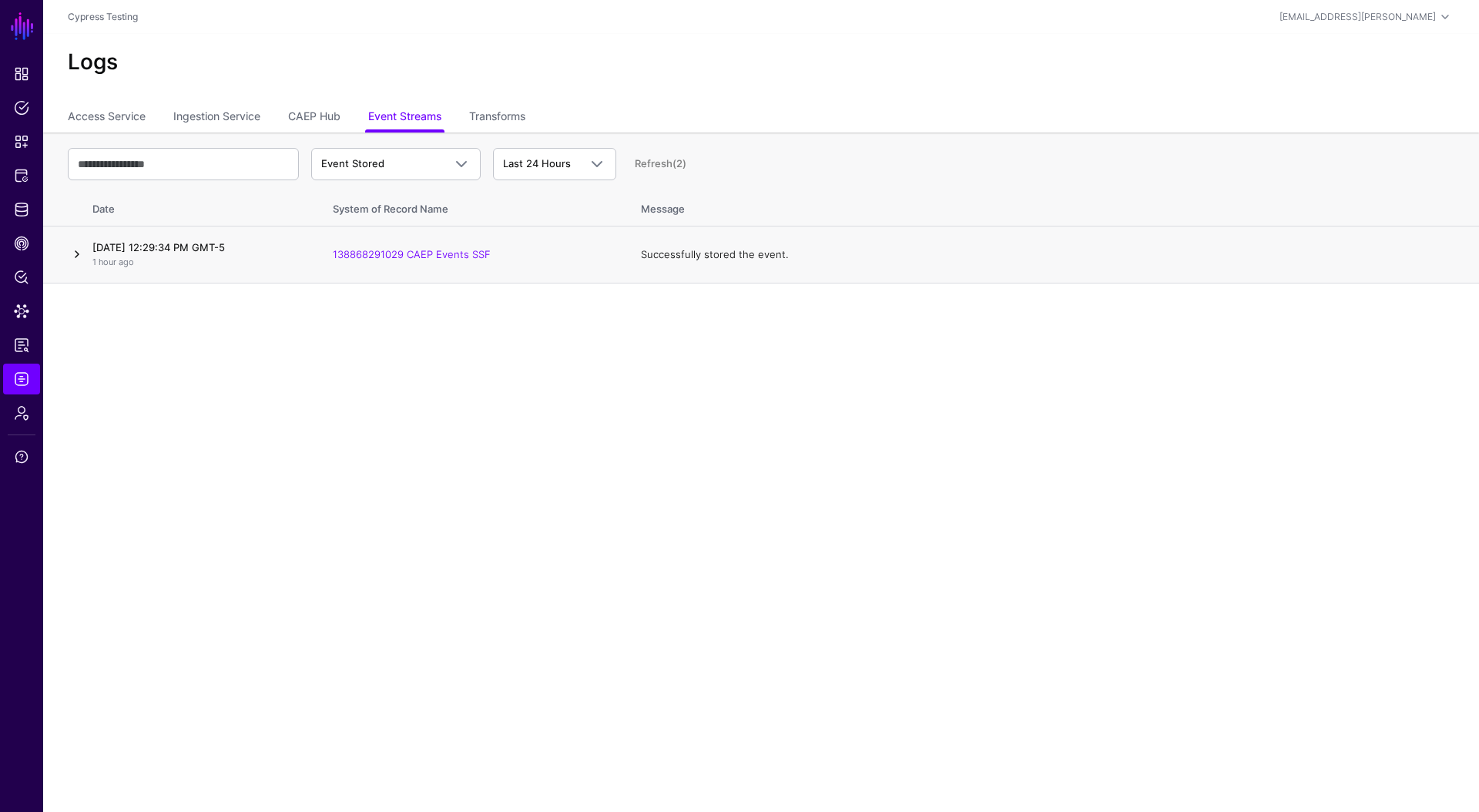
click at [70, 254] on link at bounding box center [77, 253] width 18 height 18
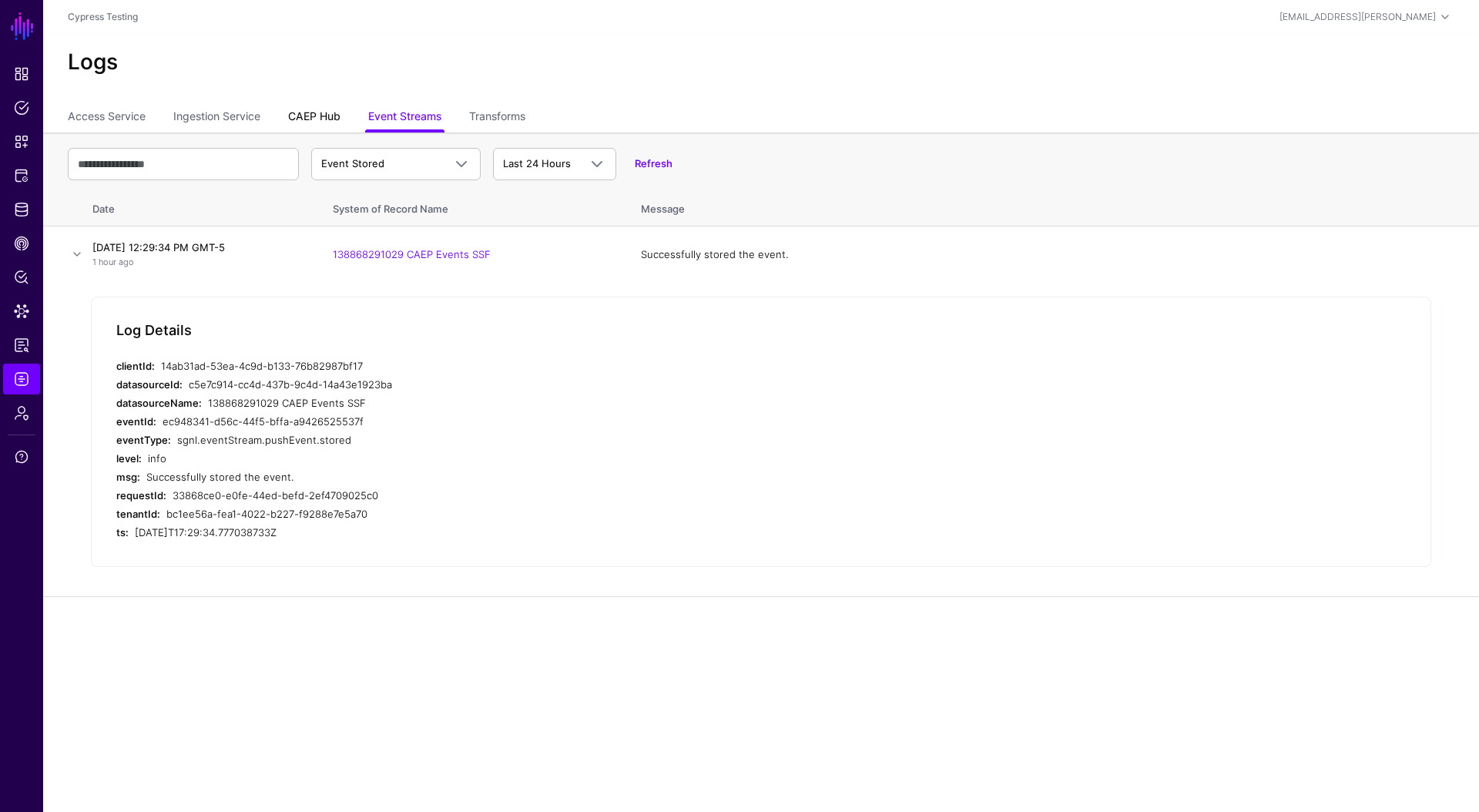
click at [332, 113] on link "CAEP Hub" at bounding box center [314, 118] width 53 height 29
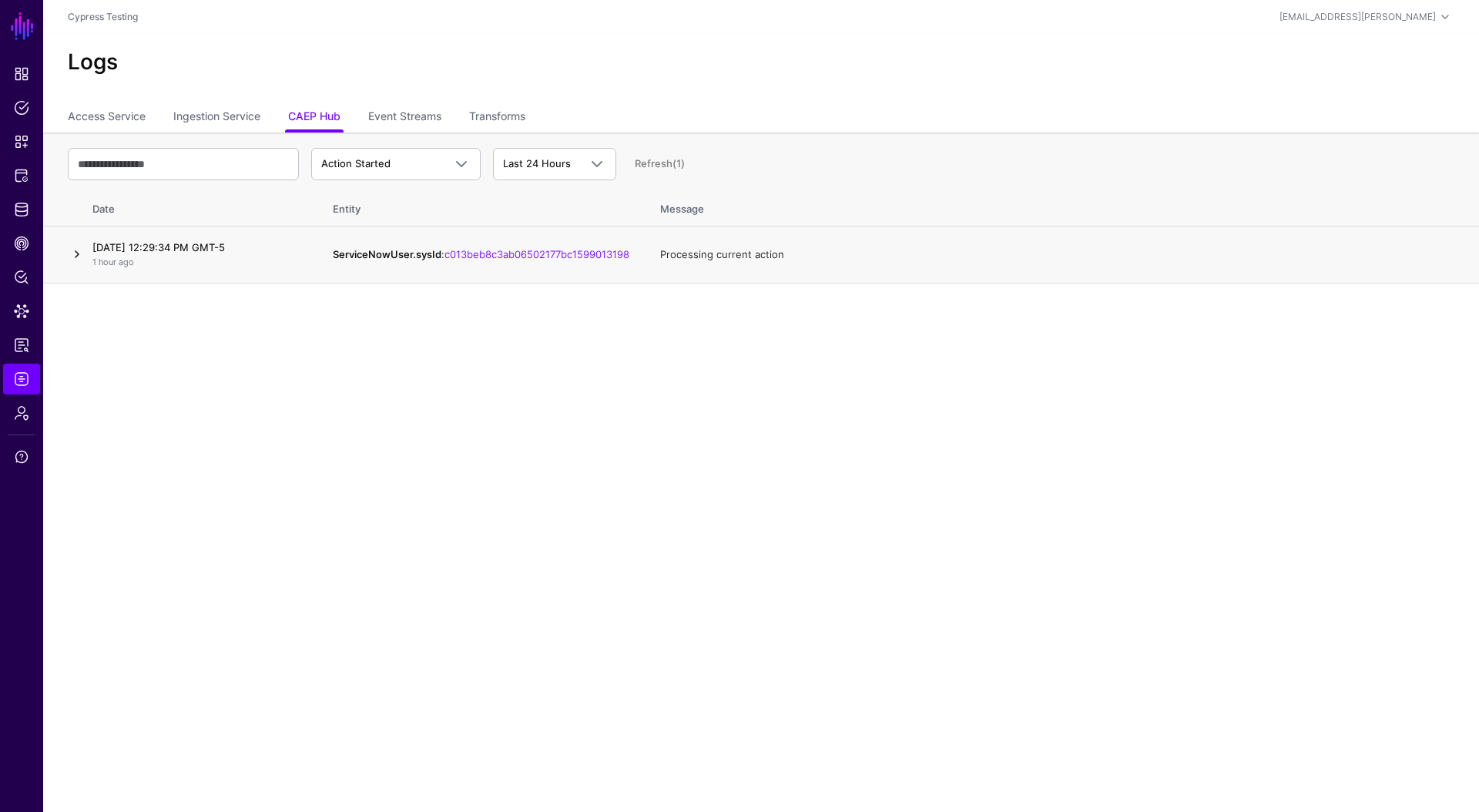
click at [70, 257] on link at bounding box center [77, 253] width 18 height 18
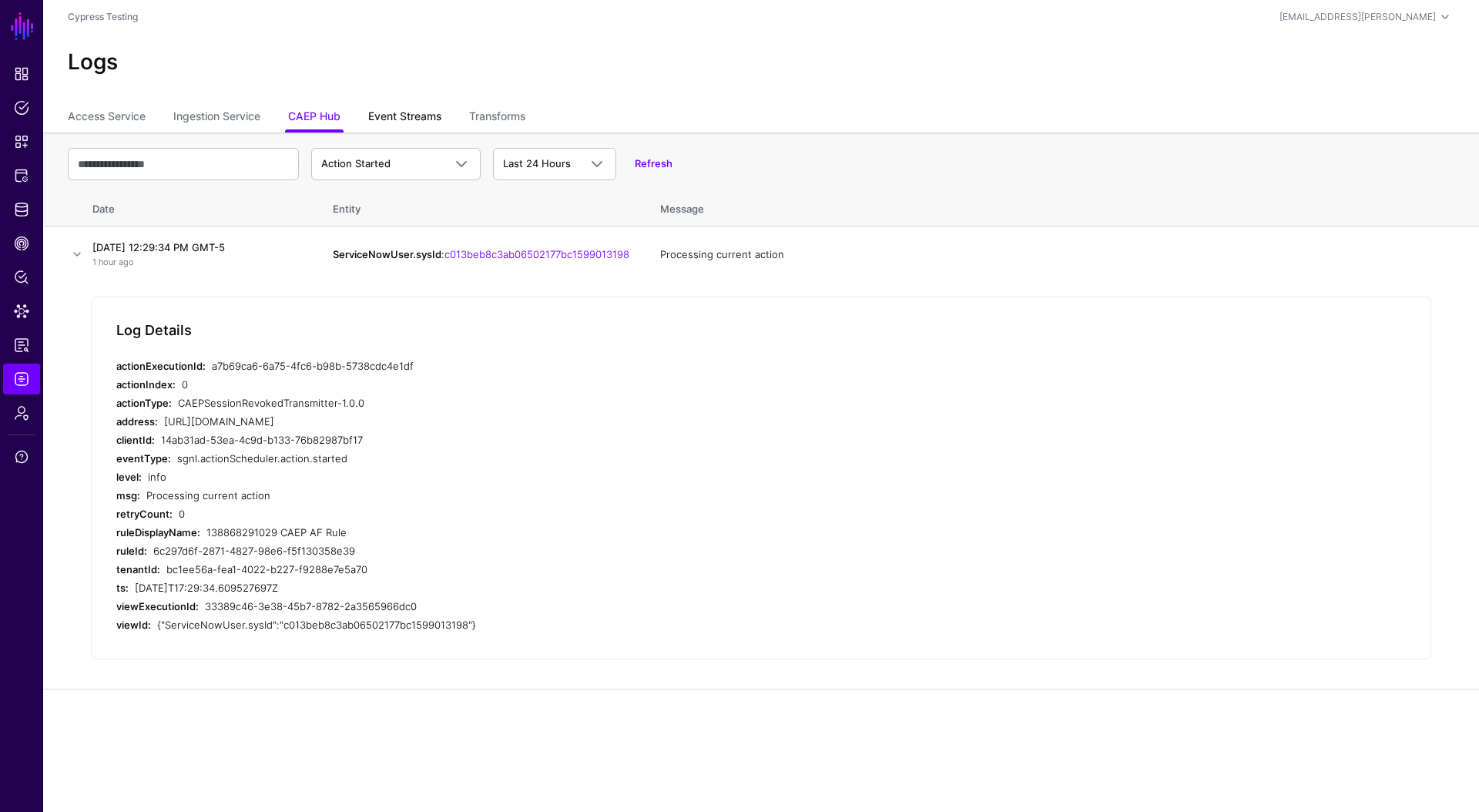
click at [392, 116] on link "Event Streams" at bounding box center [404, 118] width 73 height 29
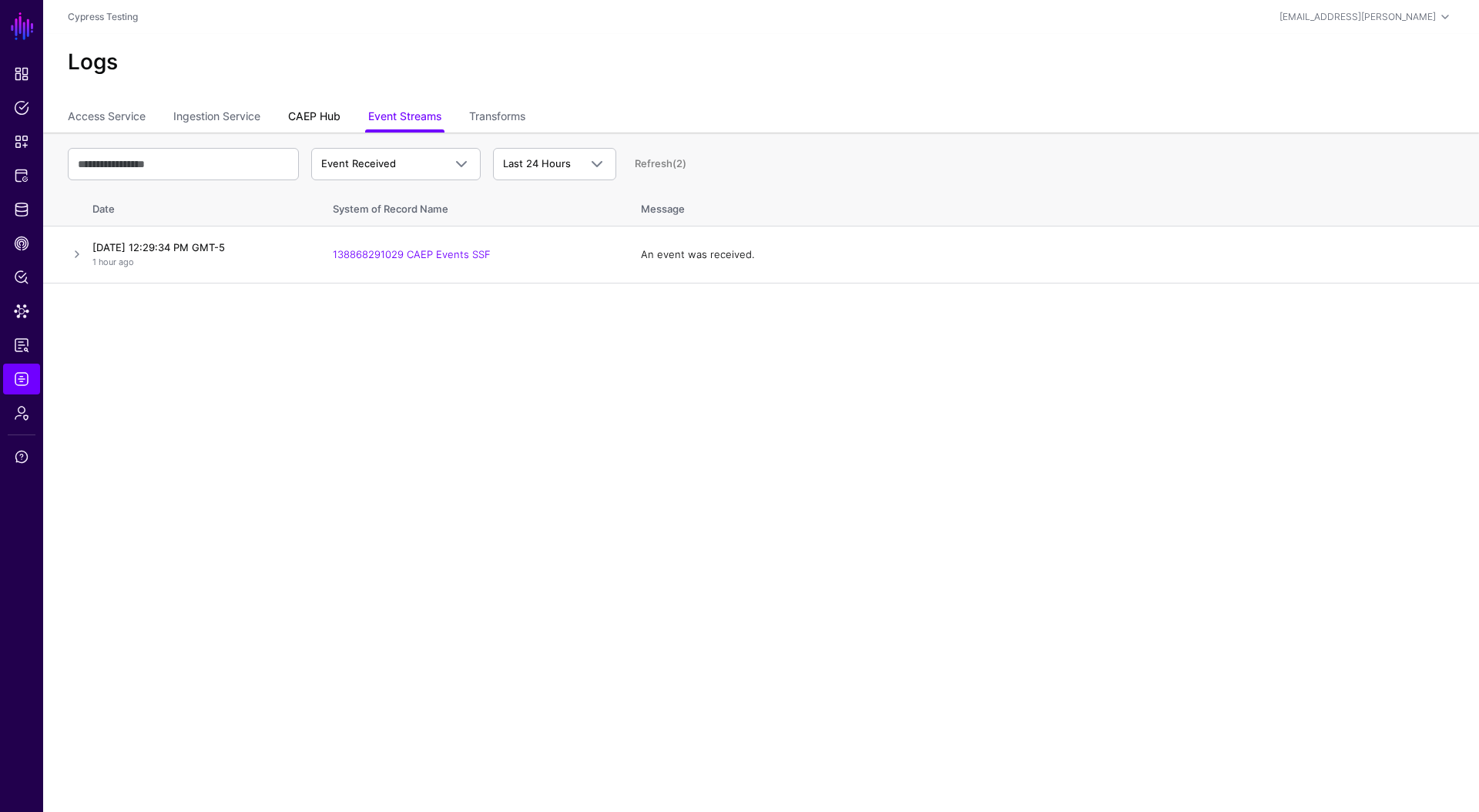
click at [302, 111] on link "CAEP Hub" at bounding box center [314, 118] width 53 height 29
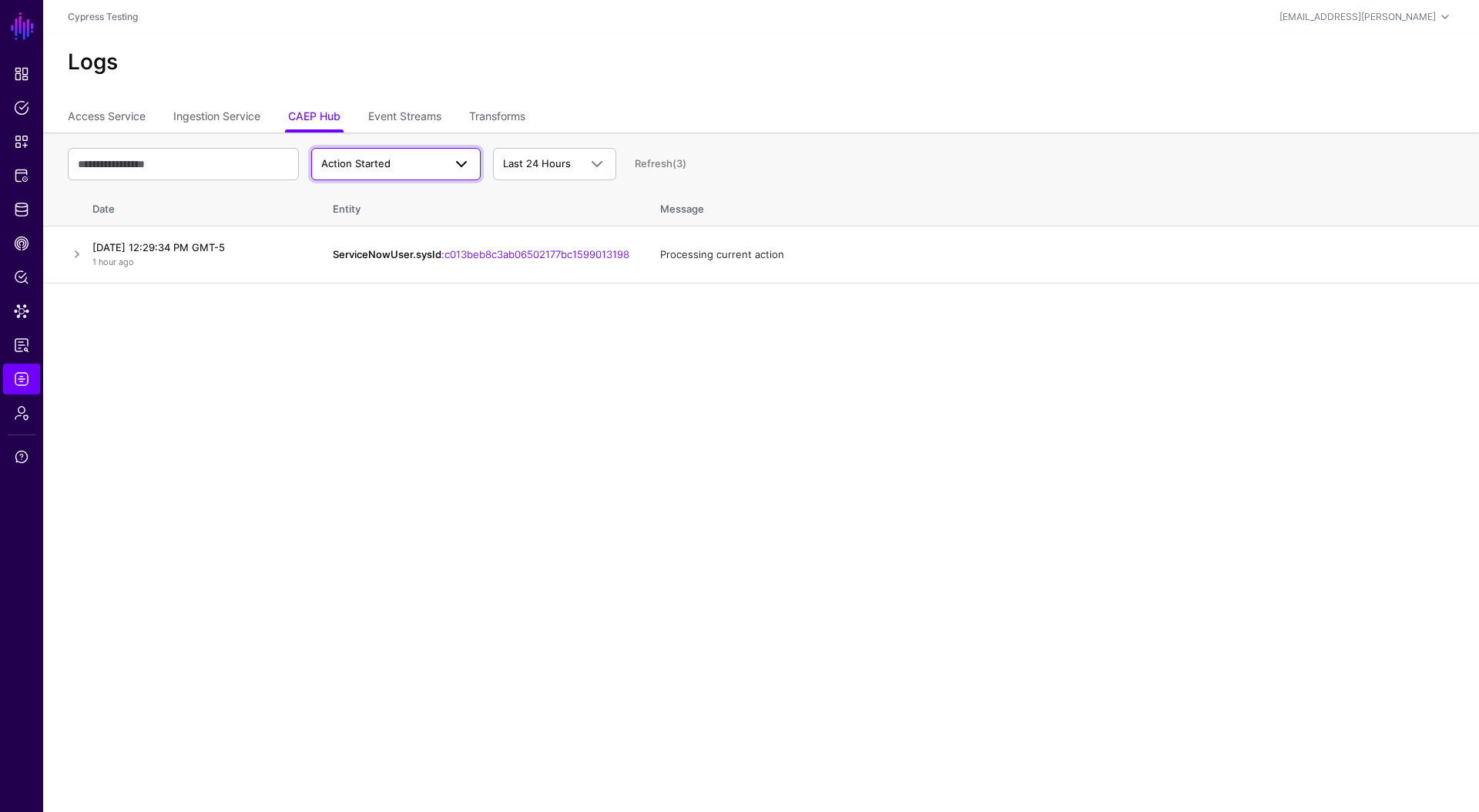
click at [364, 155] on span "Action Started" at bounding box center [395, 164] width 149 height 18
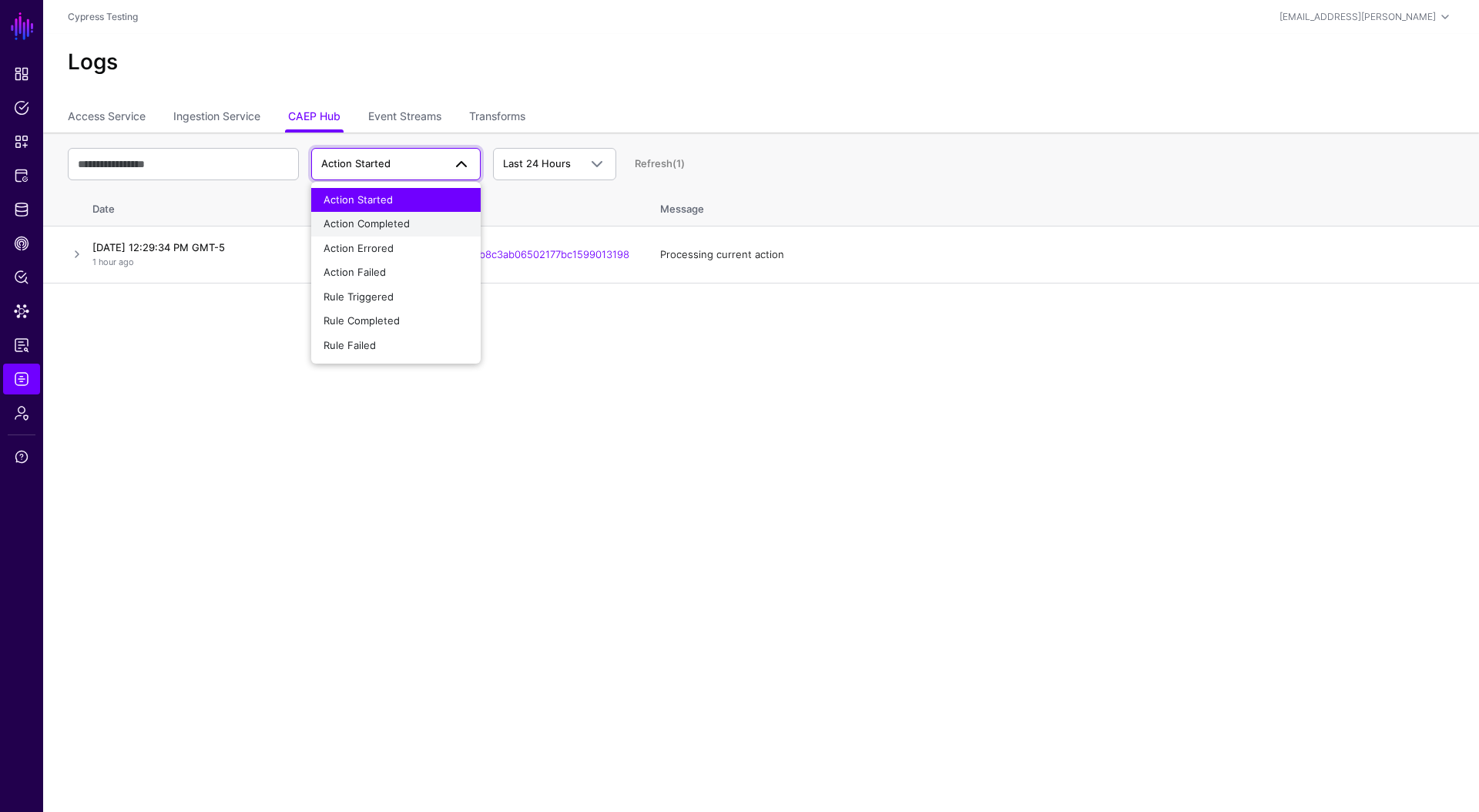
click at [388, 226] on span "Action Completed" at bounding box center [367, 223] width 86 height 12
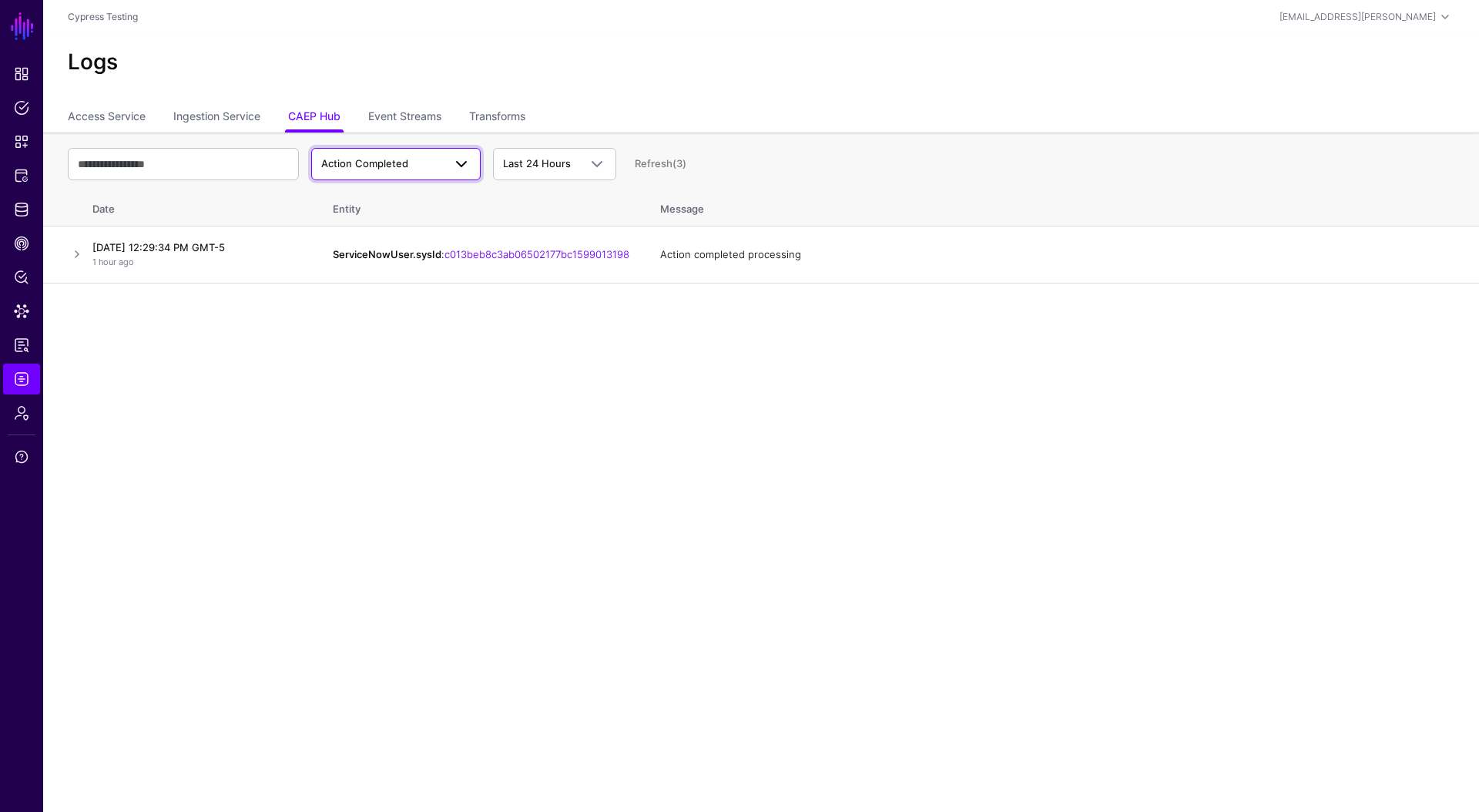
click at [397, 161] on span "Action Completed" at bounding box center [364, 163] width 87 height 12
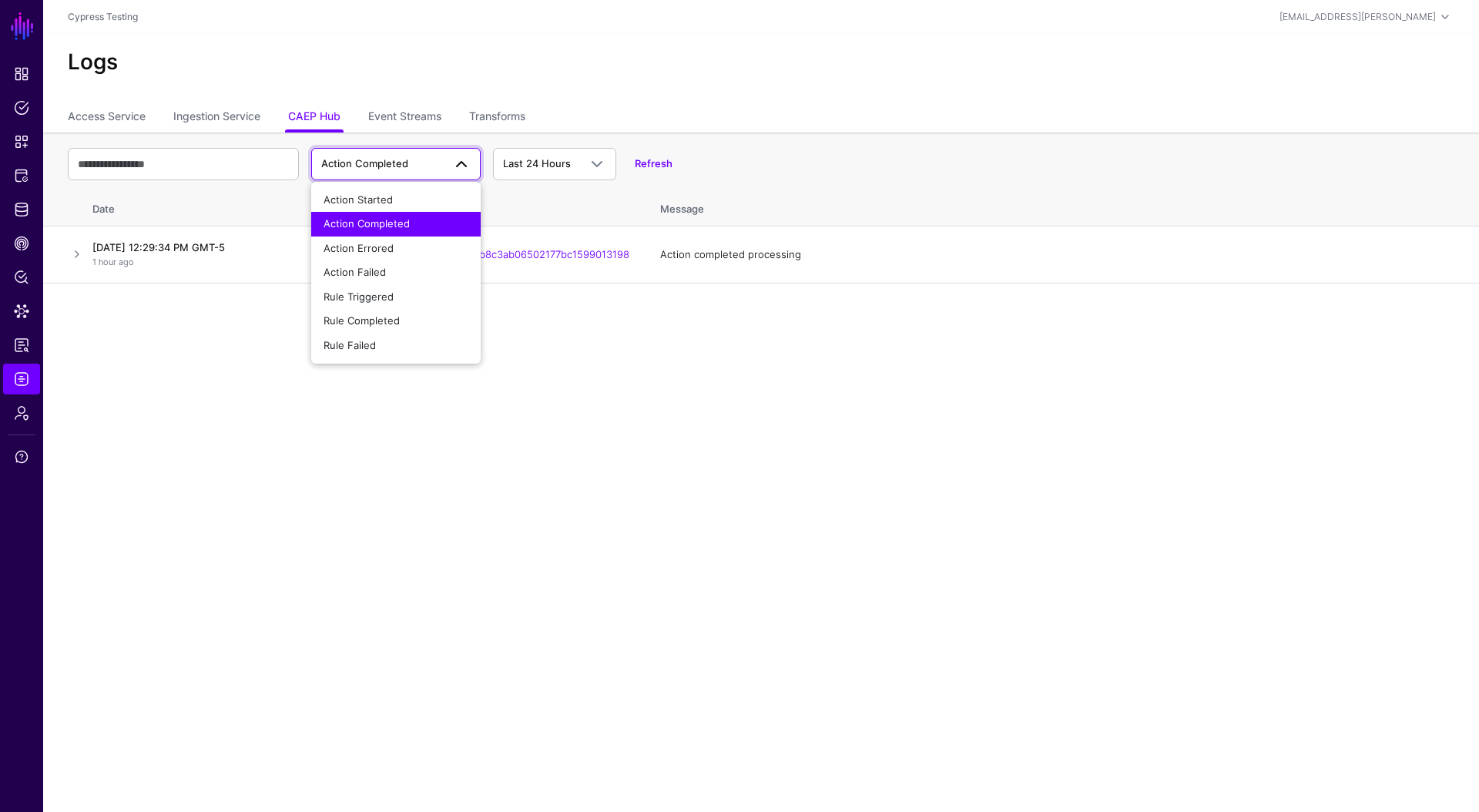
click at [199, 437] on main "SGNL Dashboard Policies Snippets Protected Systems Identity Data Fabric CAEP Hu…" at bounding box center [739, 406] width 1479 height 812
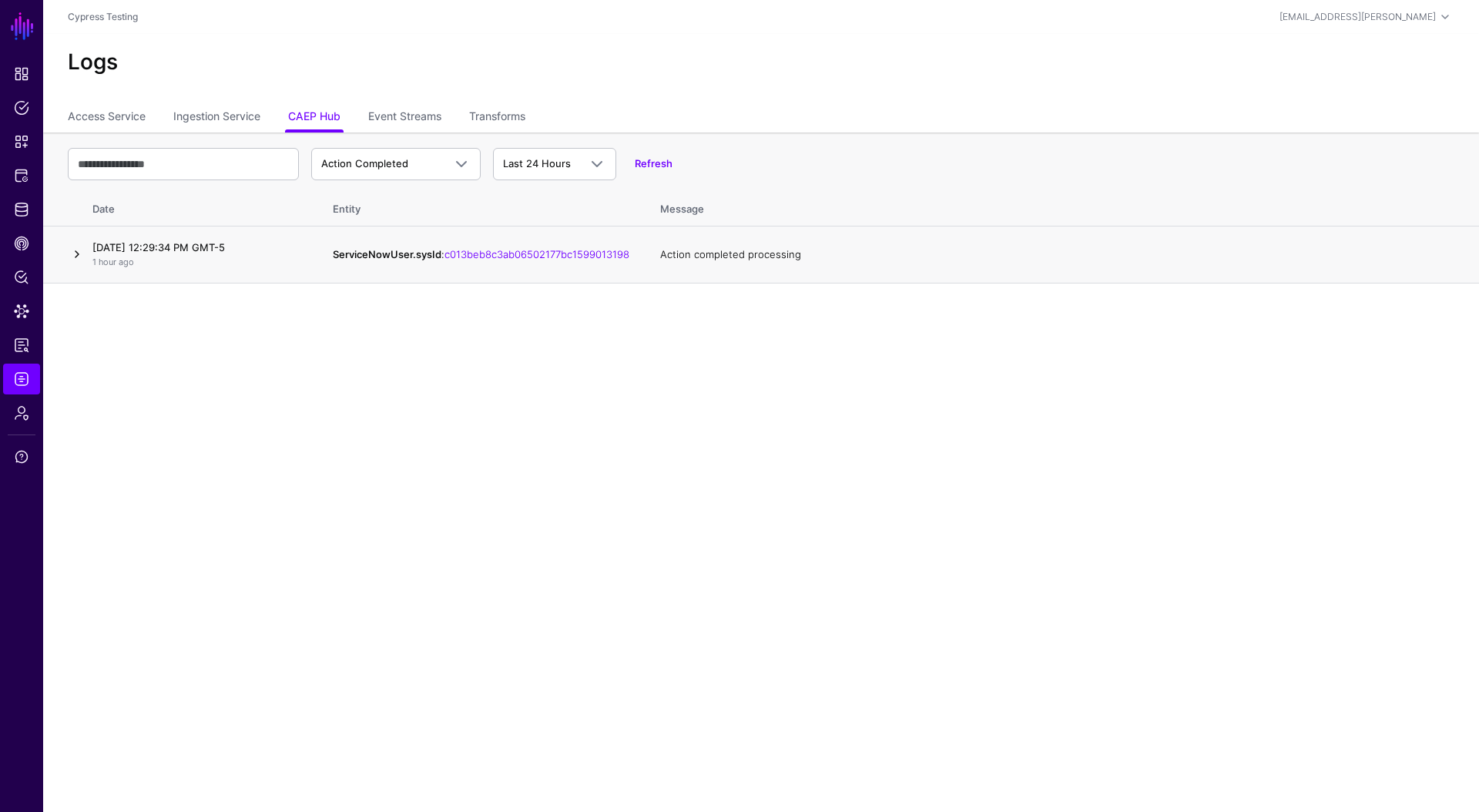
click at [78, 259] on link at bounding box center [77, 253] width 18 height 18
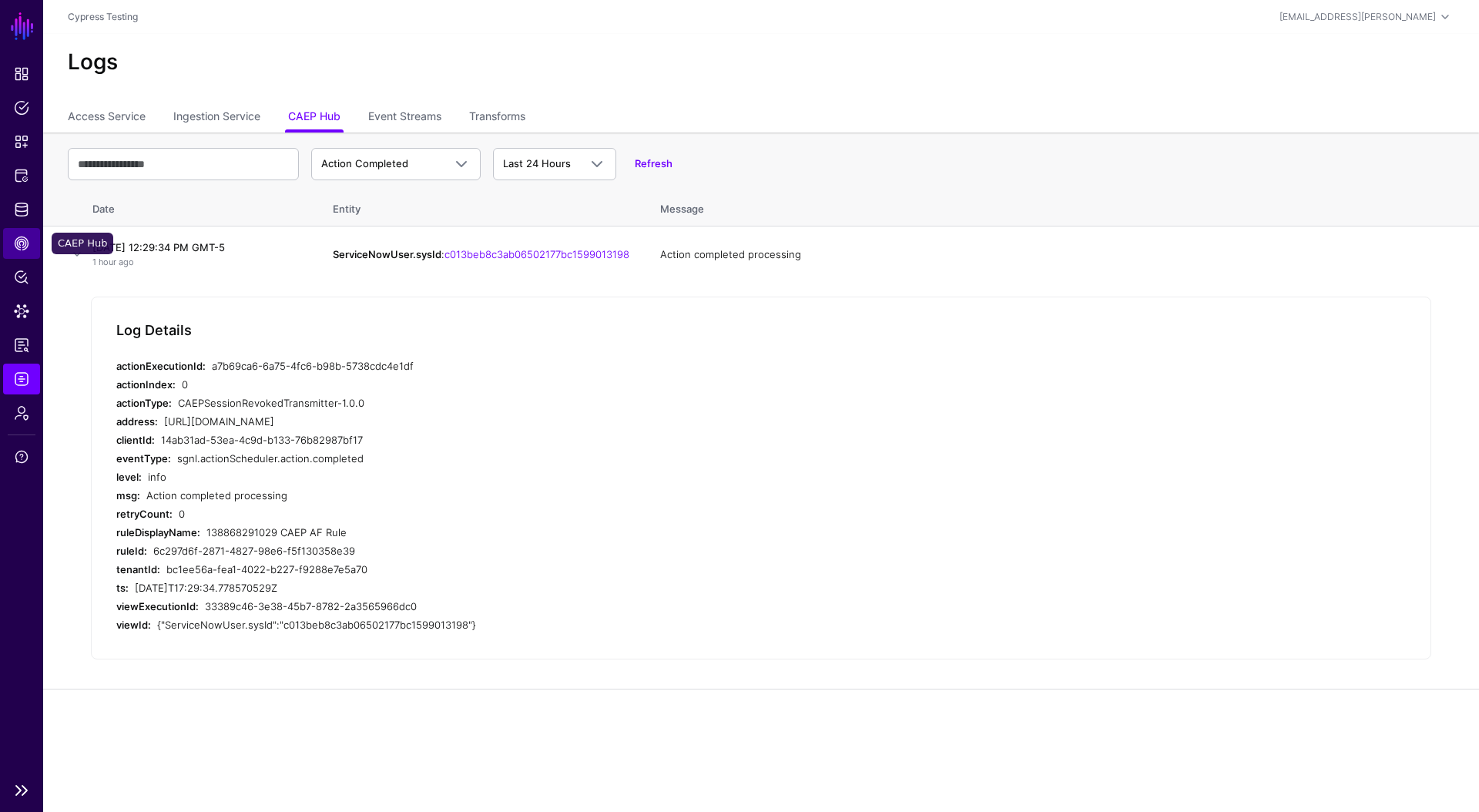
click at [26, 239] on span "CAEP Hub" at bounding box center [22, 244] width 16 height 15
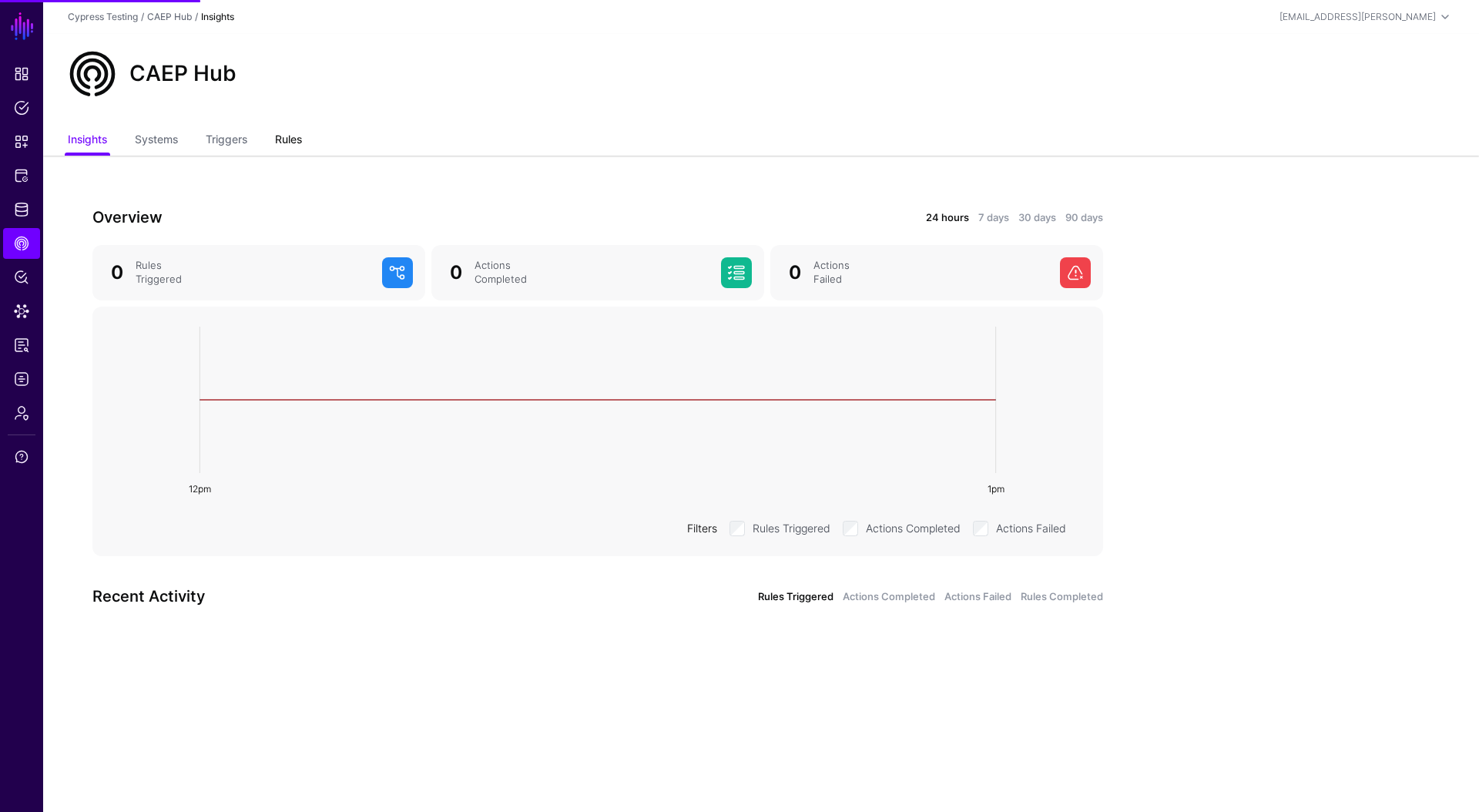
click at [283, 142] on link "Rules" at bounding box center [288, 141] width 27 height 29
